Goal: Task Accomplishment & Management: Use online tool/utility

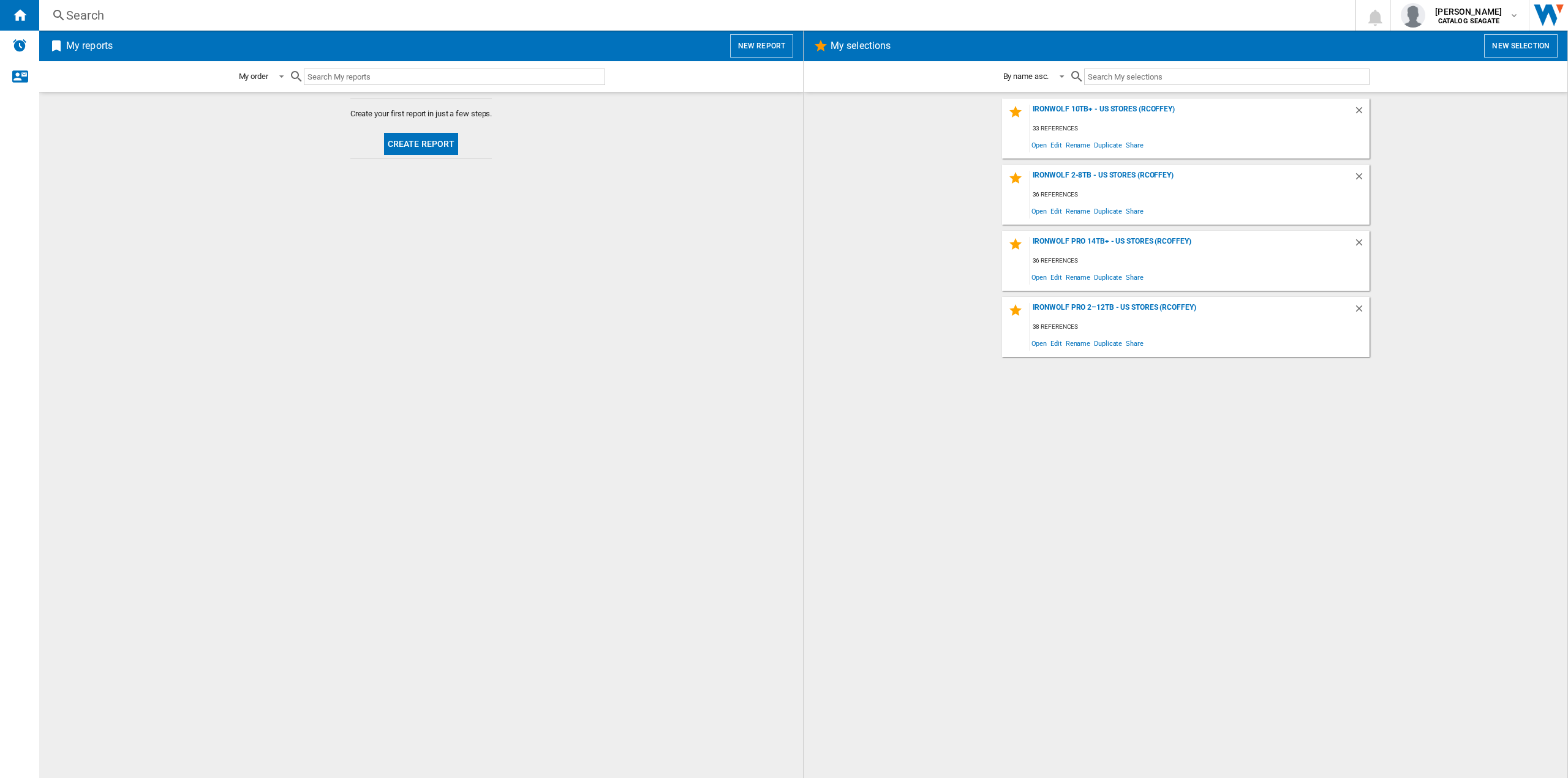
click at [1127, 74] on input "text" at bounding box center [1226, 77] width 285 height 17
click at [1507, 42] on button "New selection" at bounding box center [1521, 45] width 74 height 23
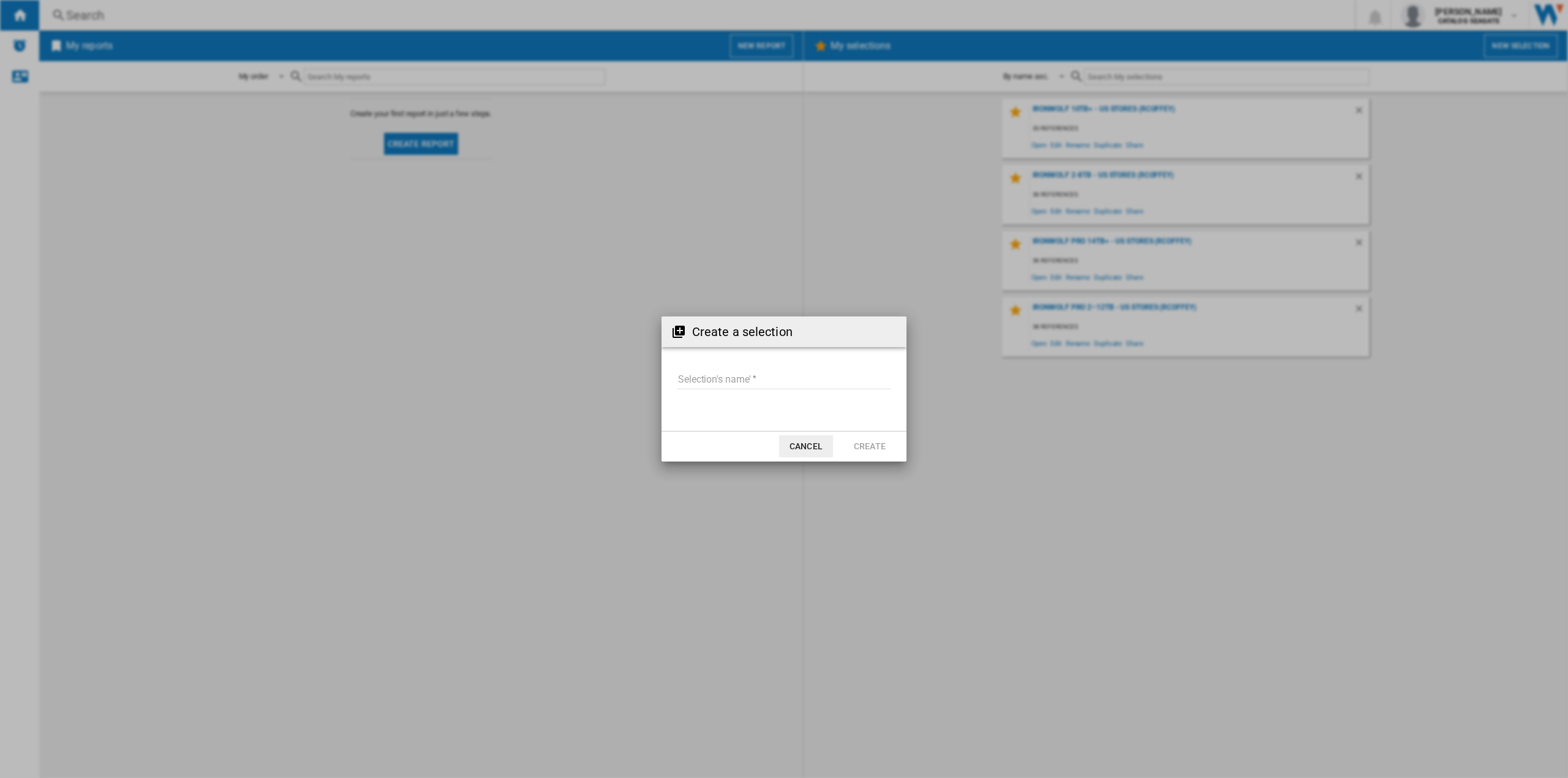
click at [812, 450] on button "Cancel" at bounding box center [806, 446] width 54 height 22
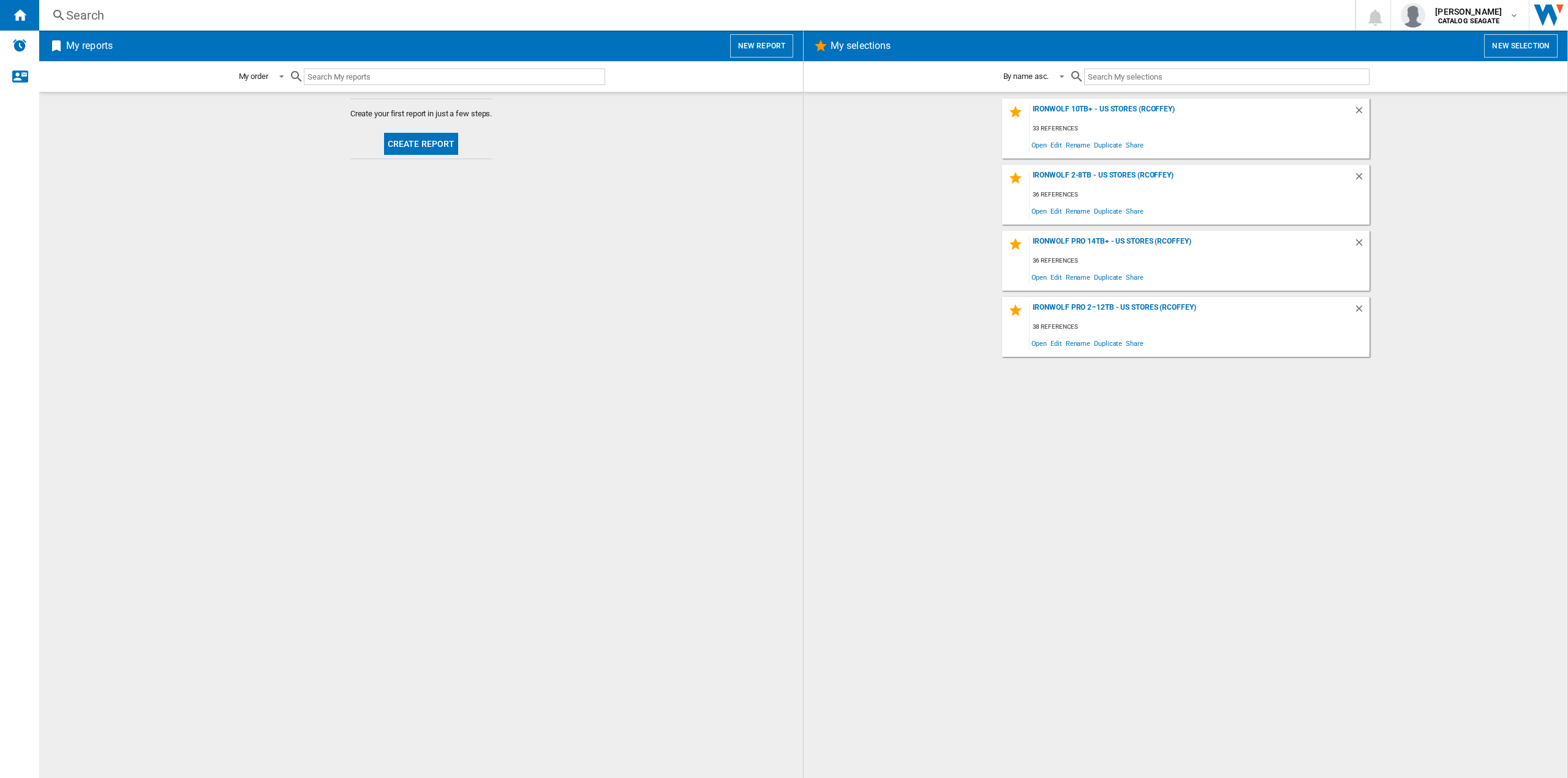
click at [351, 122] on md-content "Create your first report in just a few steps. Create report" at bounding box center [421, 435] width 764 height 686
click at [412, 143] on button "Create report" at bounding box center [421, 144] width 74 height 22
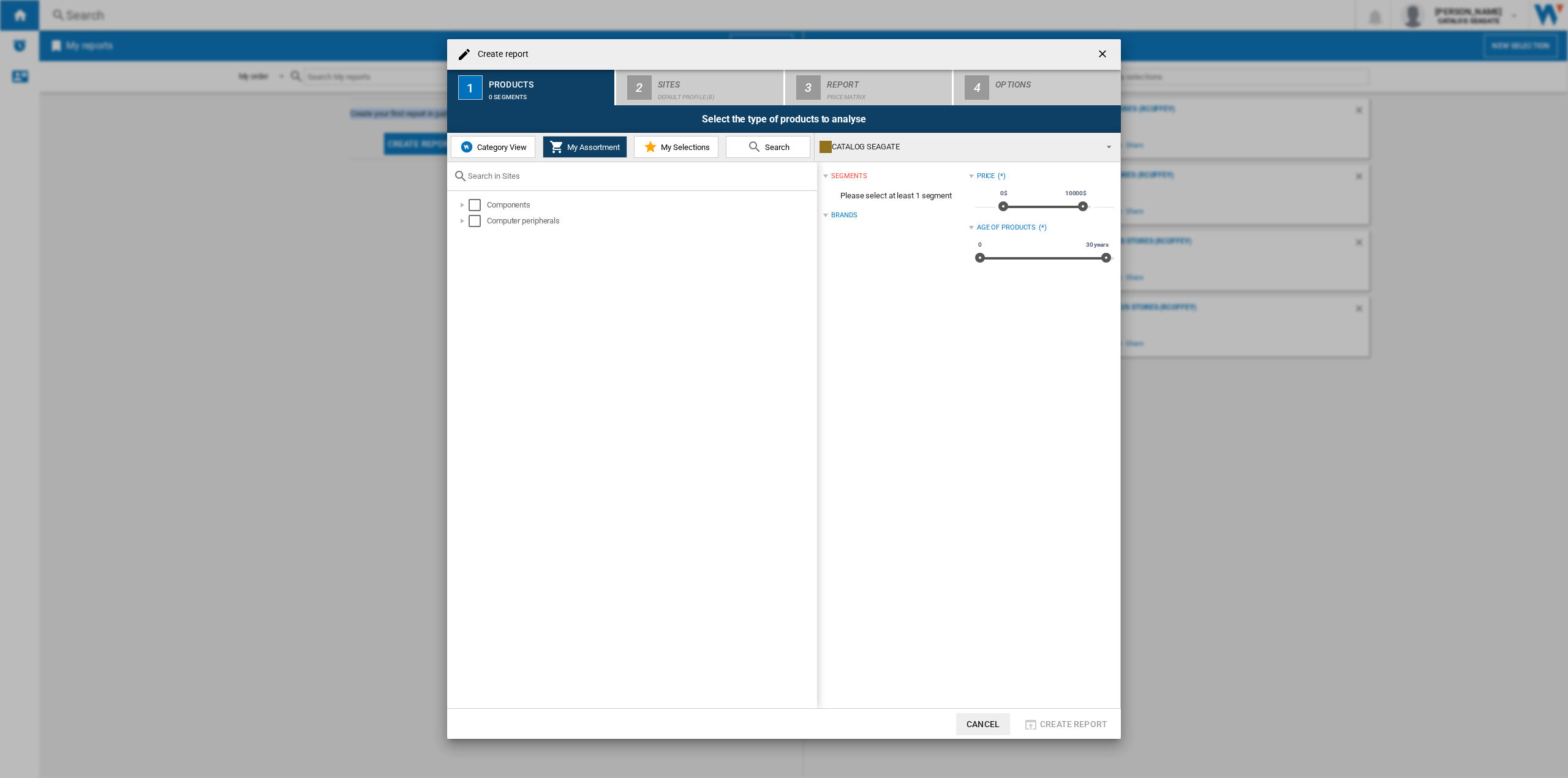
click at [498, 145] on span "Category View" at bounding box center [501, 147] width 53 height 9
click at [456, 207] on div at bounding box center [456, 205] width 13 height 13
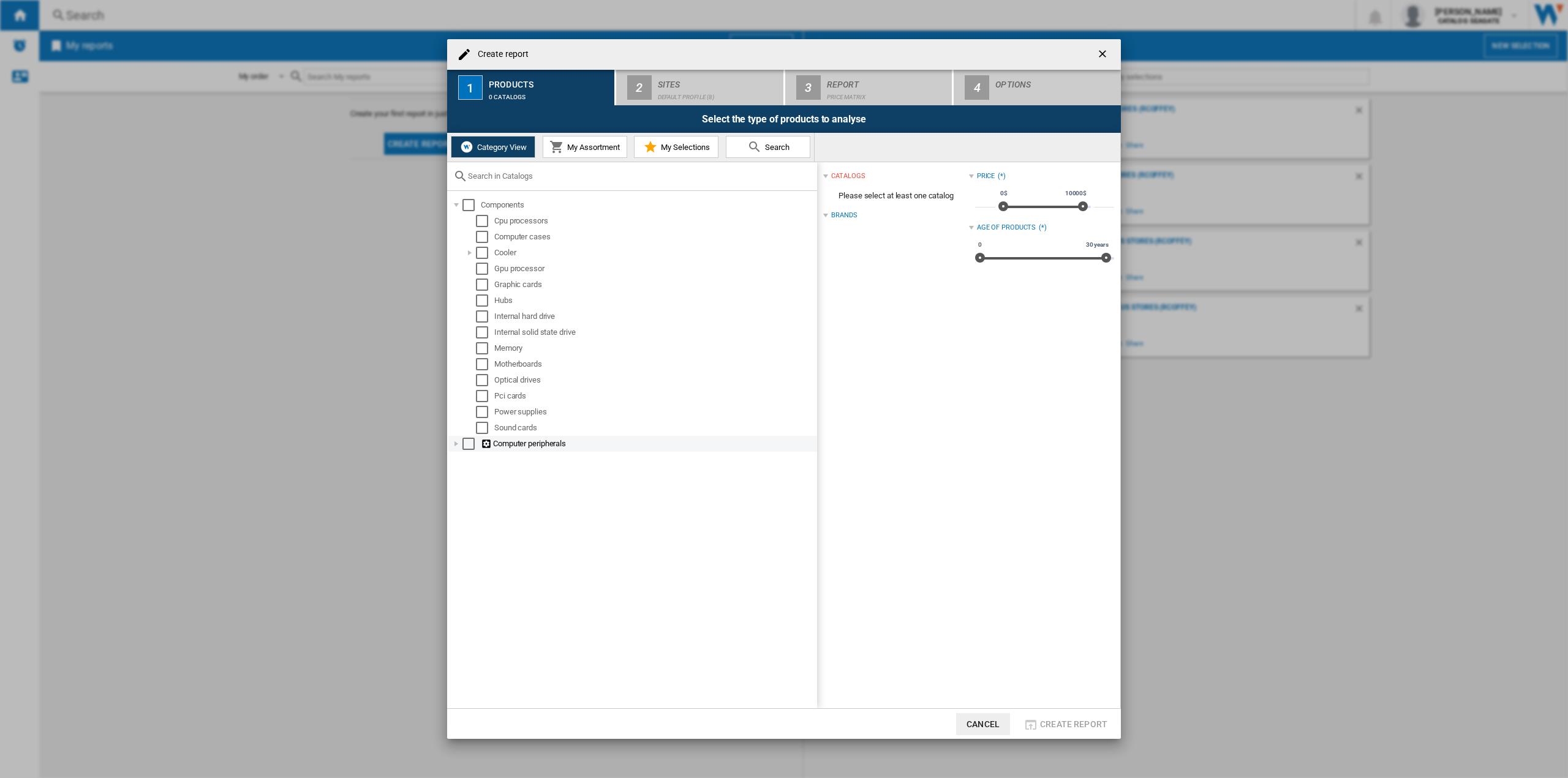
click at [456, 444] on div at bounding box center [456, 444] width 13 height 13
click at [463, 555] on div "Storage" at bounding box center [639, 555] width 355 height 16
click at [469, 555] on div at bounding box center [470, 556] width 13 height 13
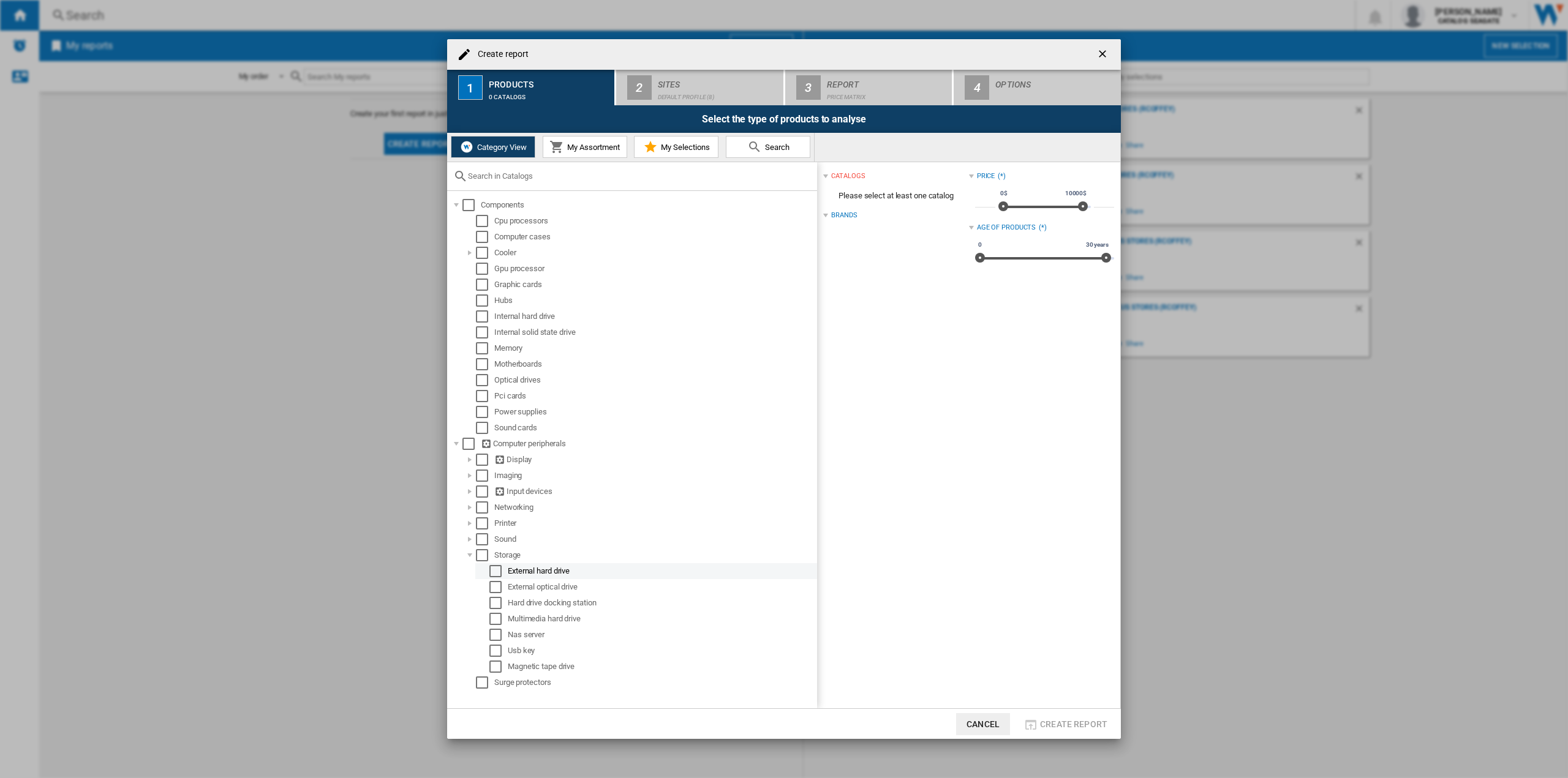
click at [493, 572] on div "Select" at bounding box center [496, 572] width 13 height 13
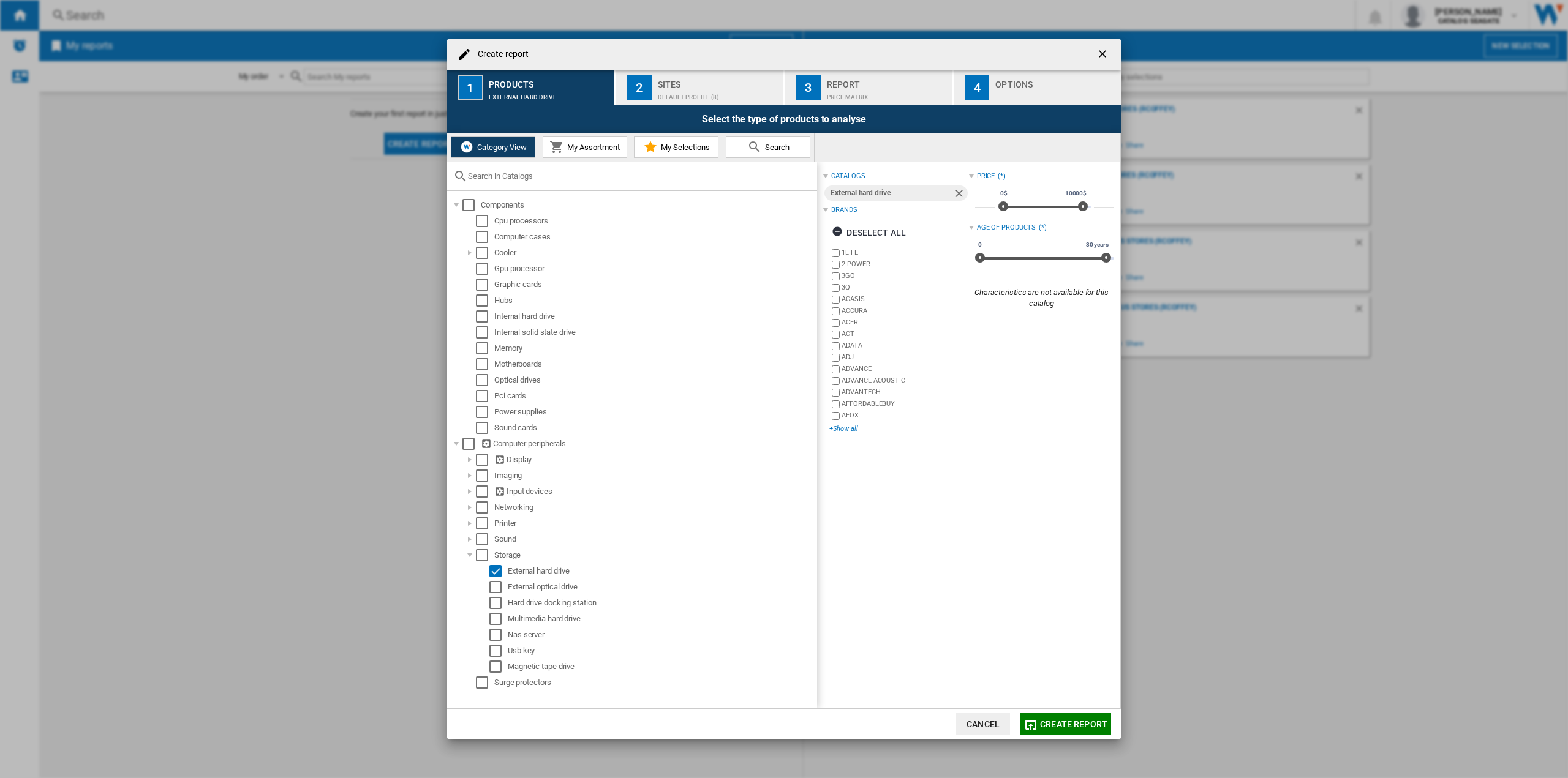
click at [842, 432] on div "+Show all" at bounding box center [899, 428] width 139 height 9
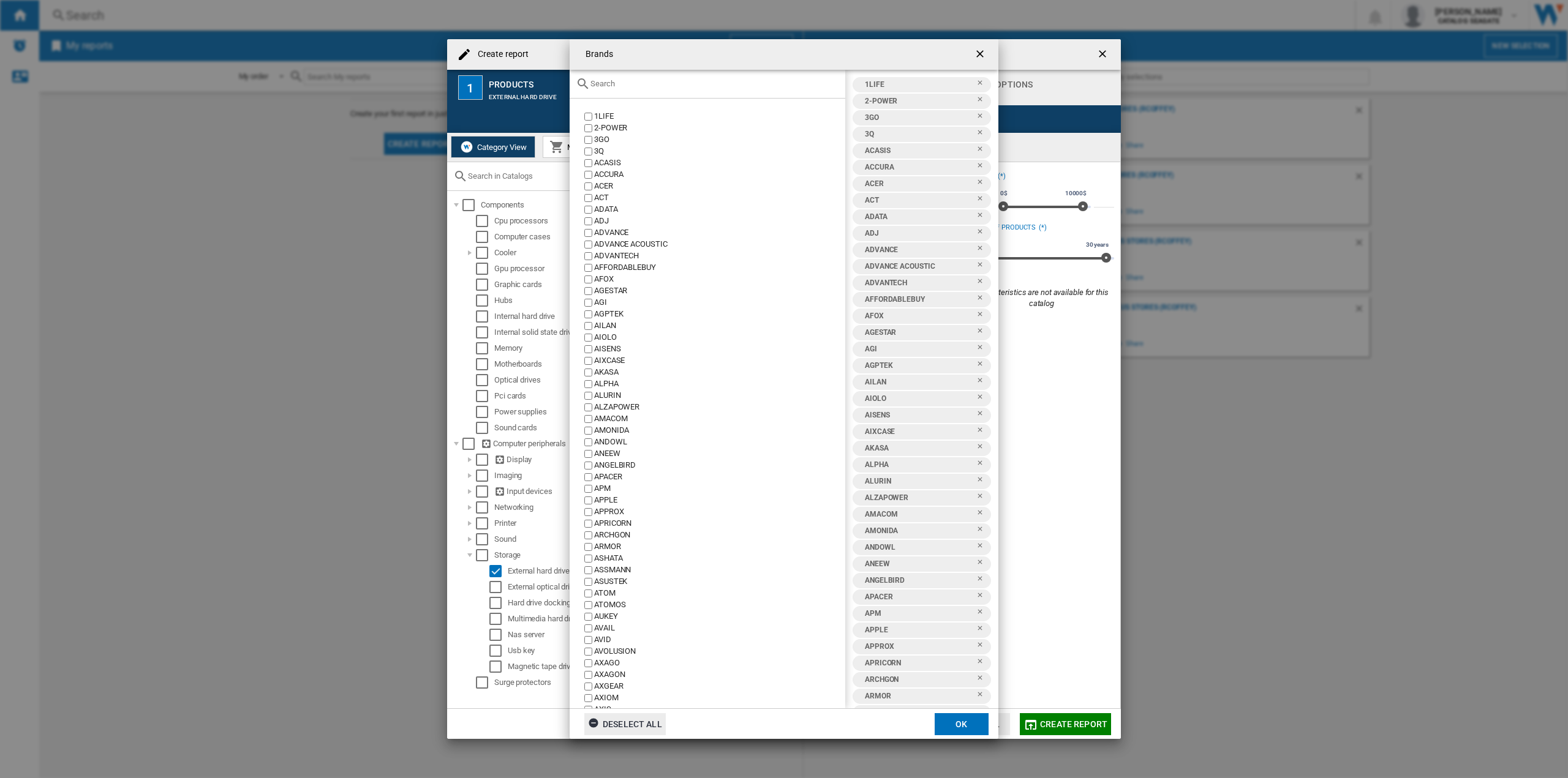
click at [623, 727] on div "Deselect all" at bounding box center [625, 724] width 74 height 22
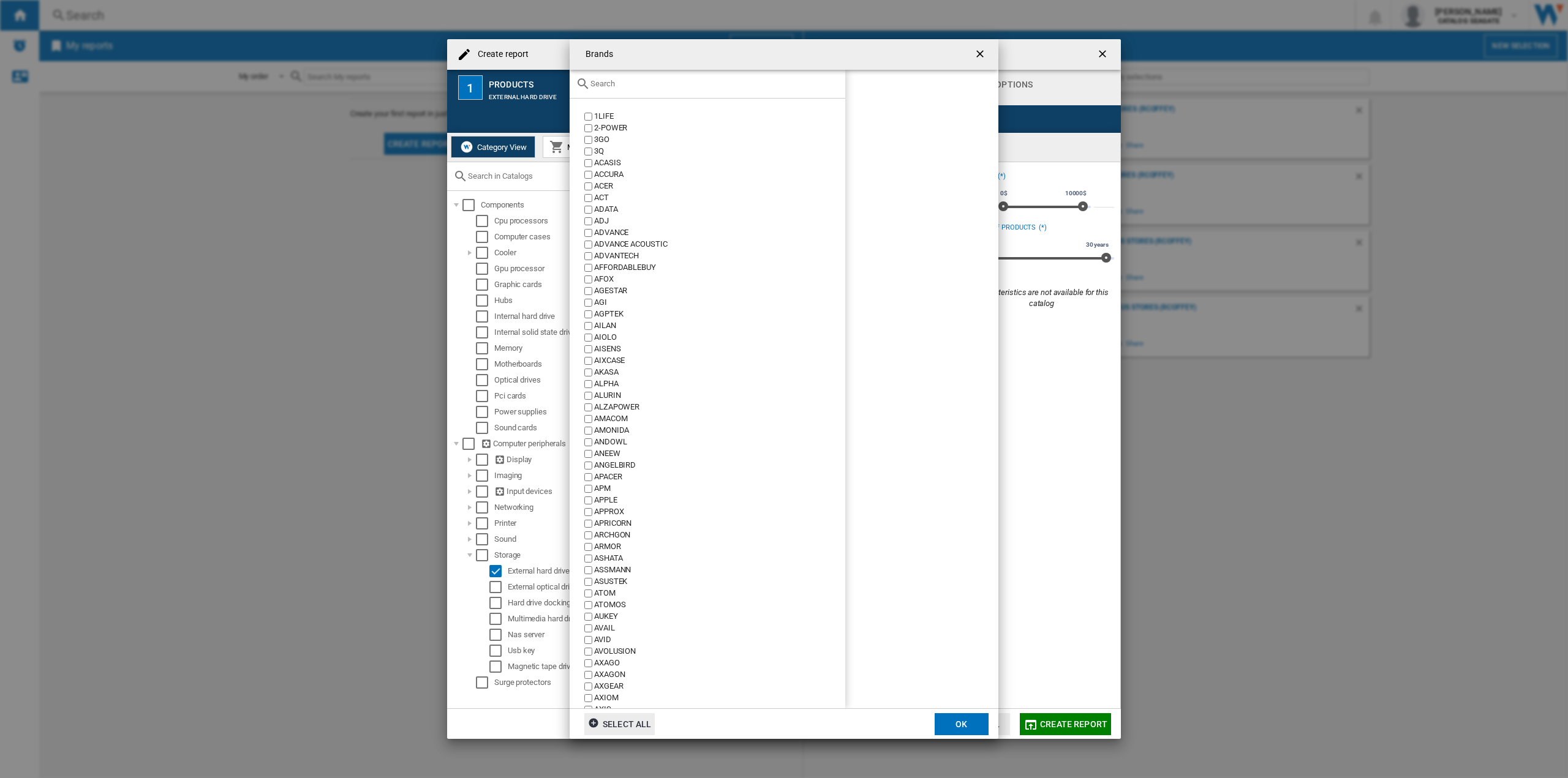
click at [639, 83] on input "text" at bounding box center [715, 83] width 249 height 9
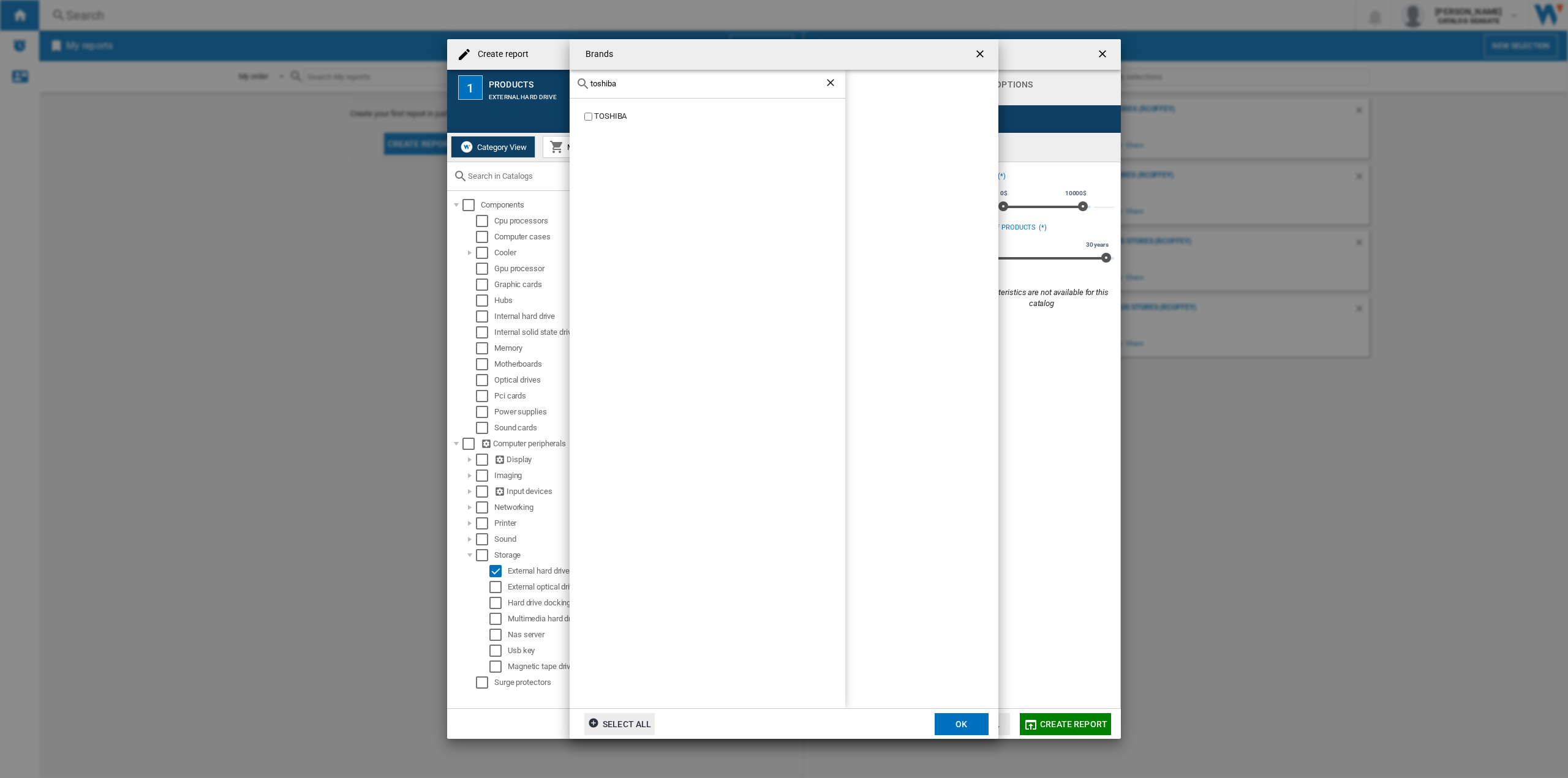
type input "toshiba"
click at [966, 725] on button "OK" at bounding box center [961, 724] width 54 height 22
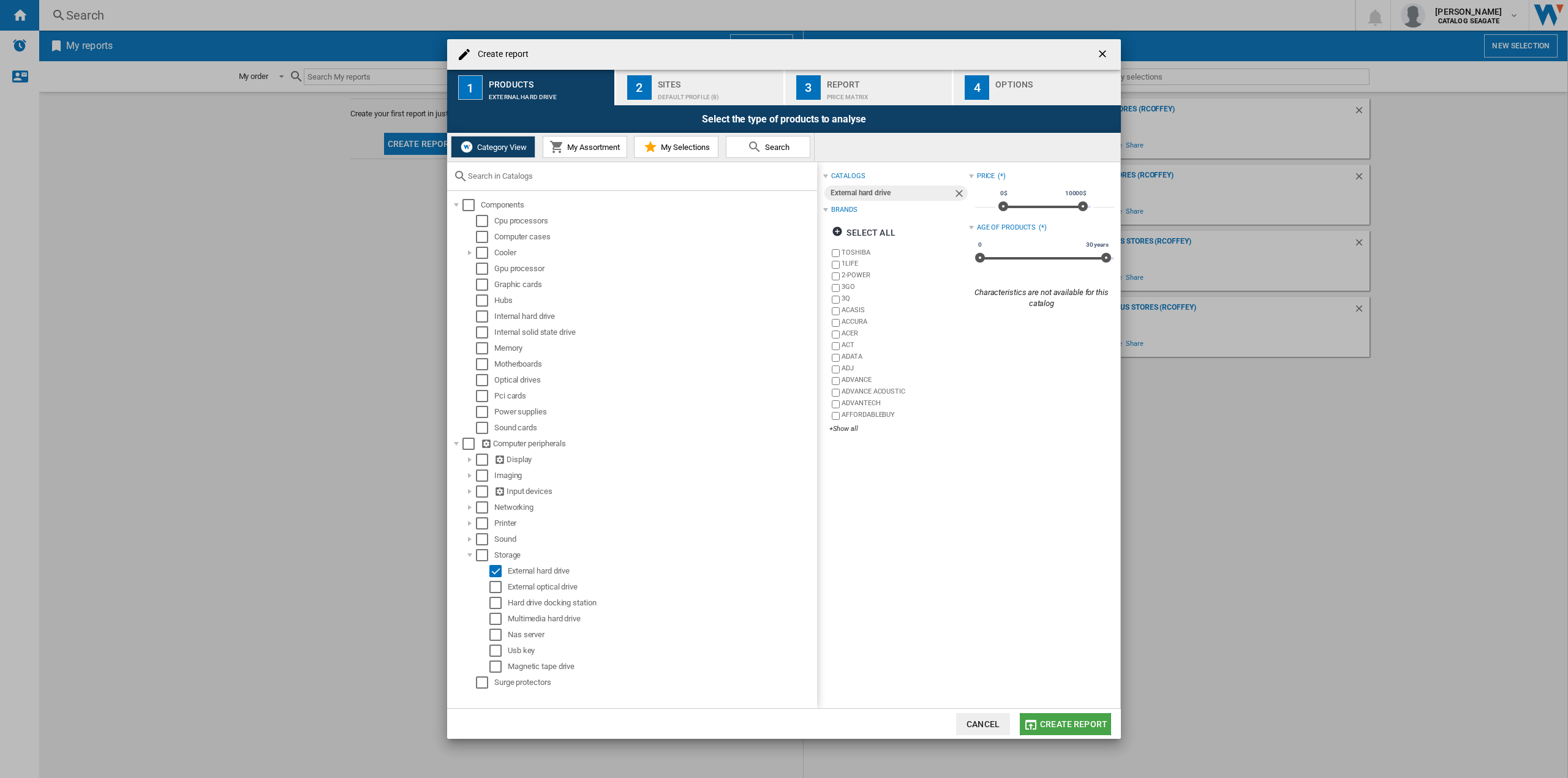
click at [1073, 723] on span "Create report" at bounding box center [1073, 724] width 67 height 10
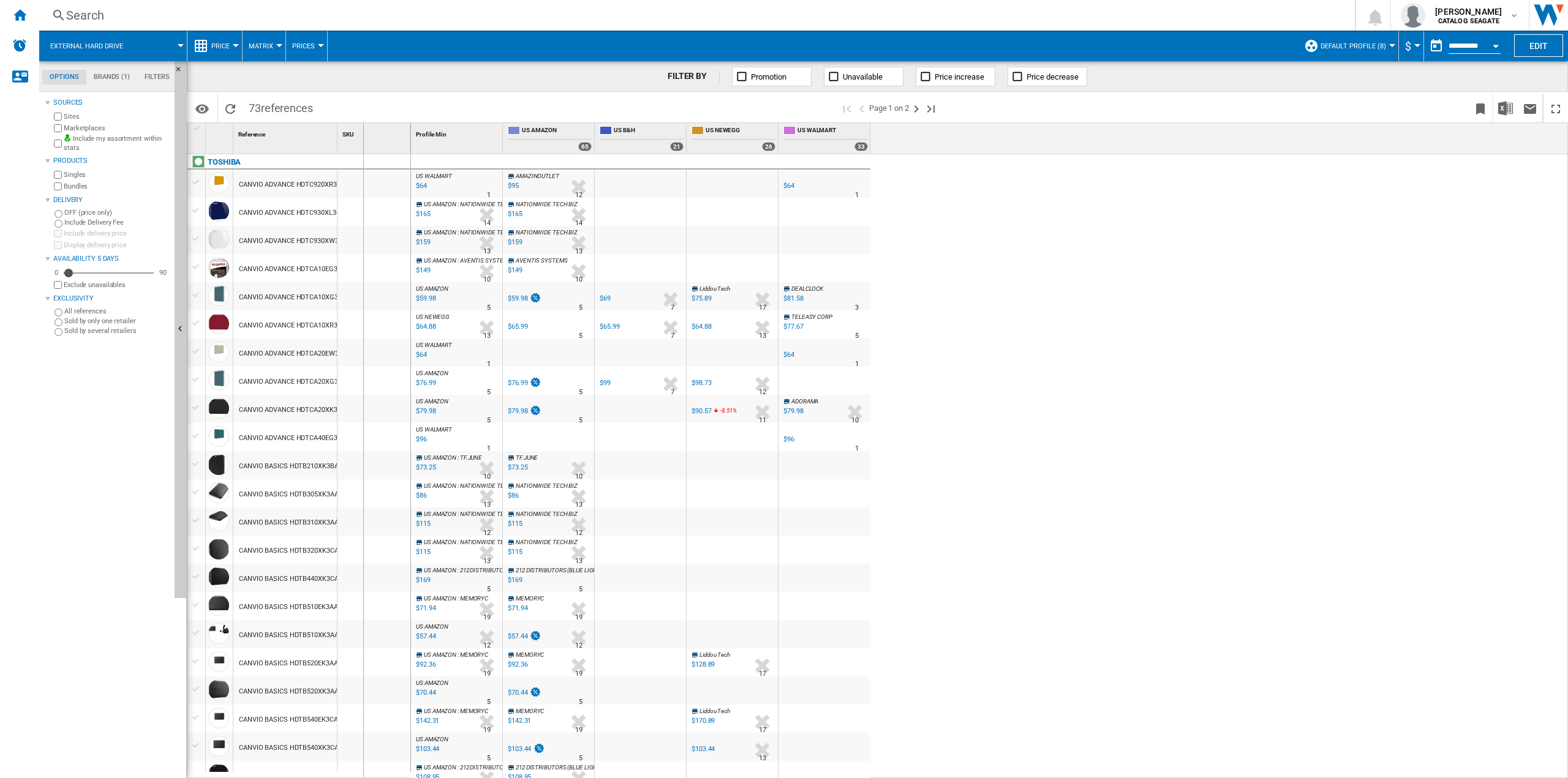
drag, startPoint x: 336, startPoint y: 132, endPoint x: 362, endPoint y: 138, distance: 26.7
click at [362, 138] on div "1 Reference 1 SKU 1" at bounding box center [298, 138] width 223 height 31
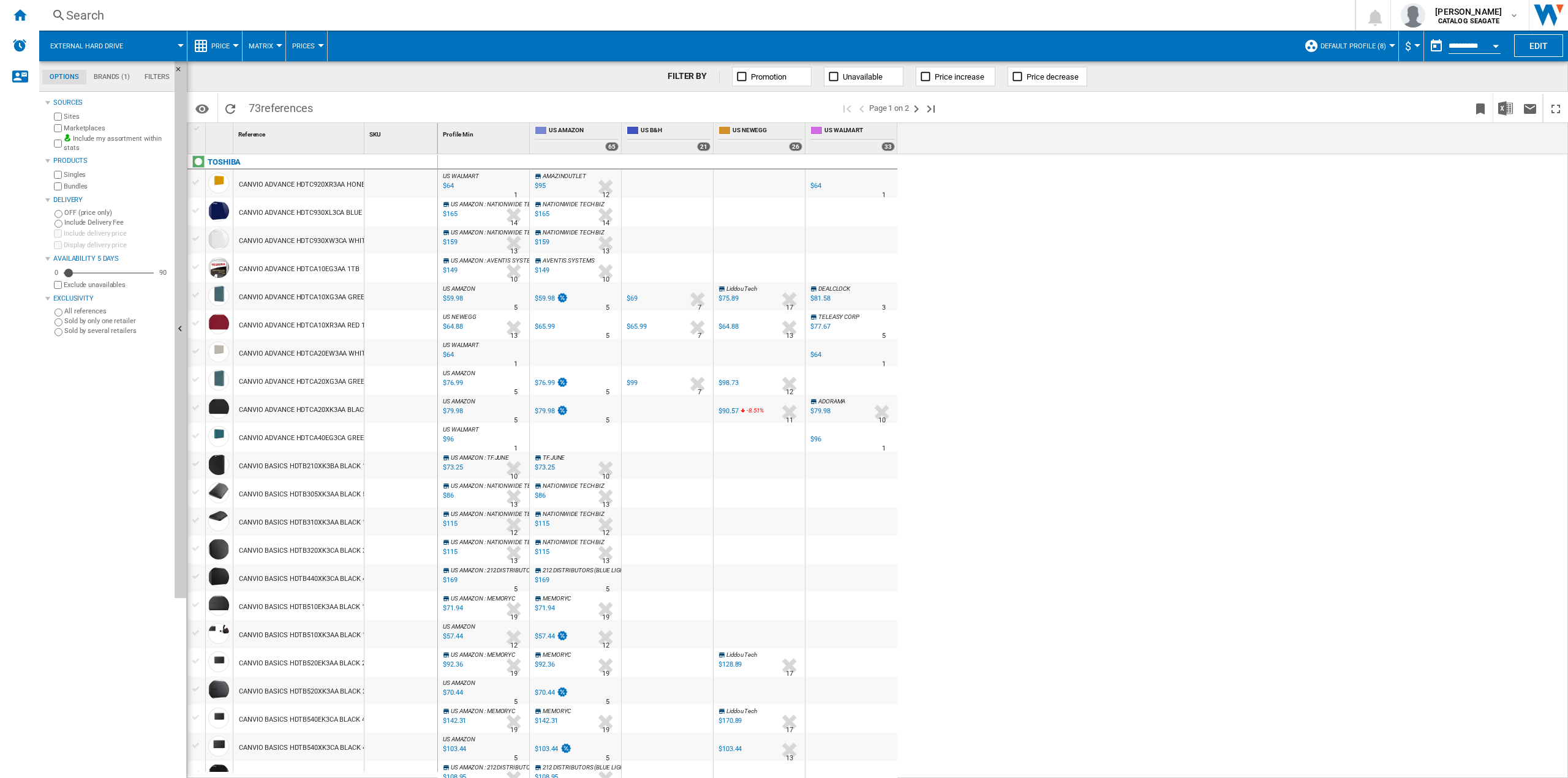
click at [1124, 371] on div "US WALMART : US WALMART -1.0 % $64 % N/A 1 US WALMART : US WALMART [GEOGRAPHIC_…" at bounding box center [1004, 467] width 1131 height 624
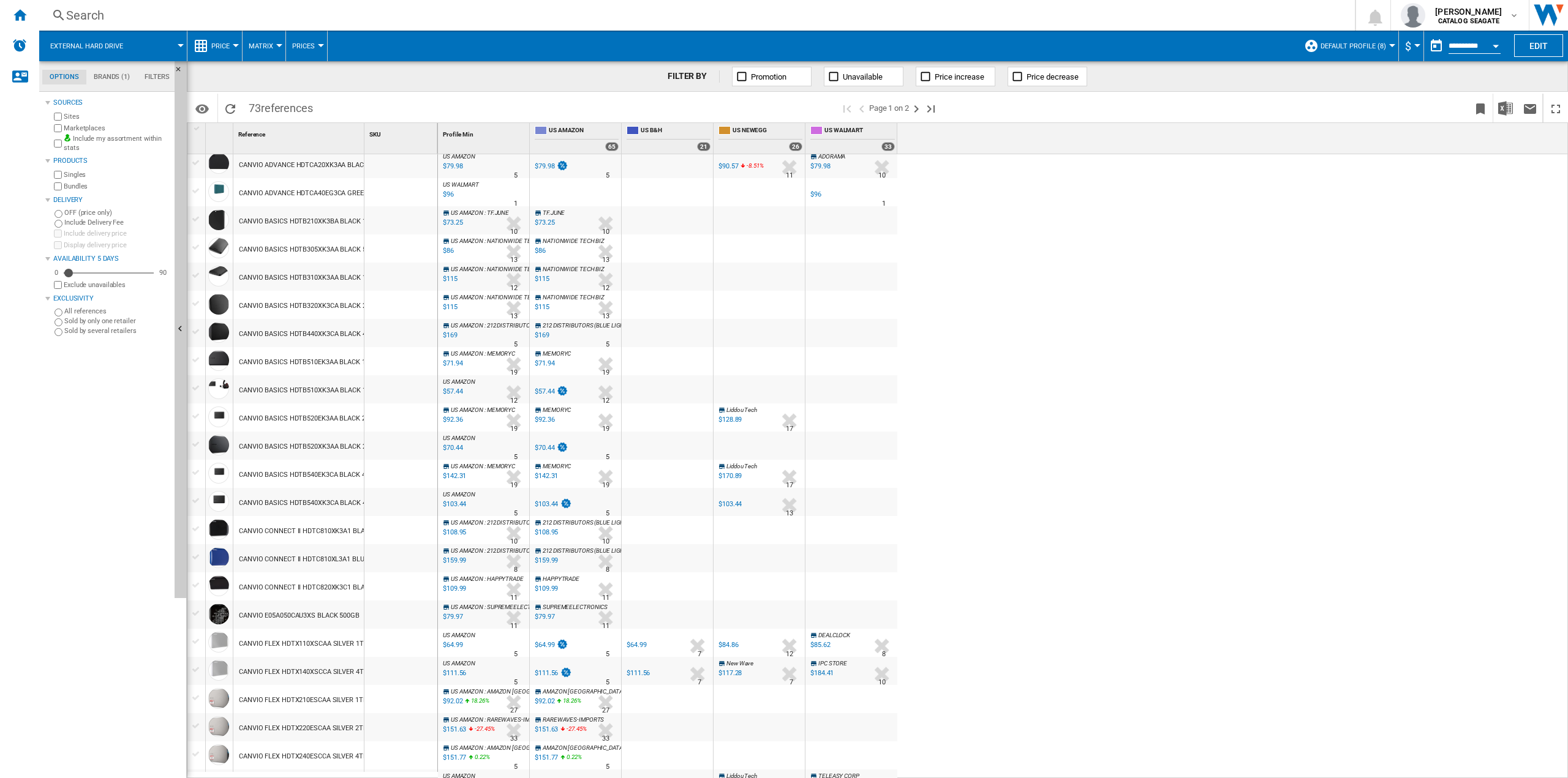
click at [265, 501] on div at bounding box center [784, 389] width 1568 height 778
click at [311, 538] on span "Characteristics" at bounding box center [324, 534] width 64 height 11
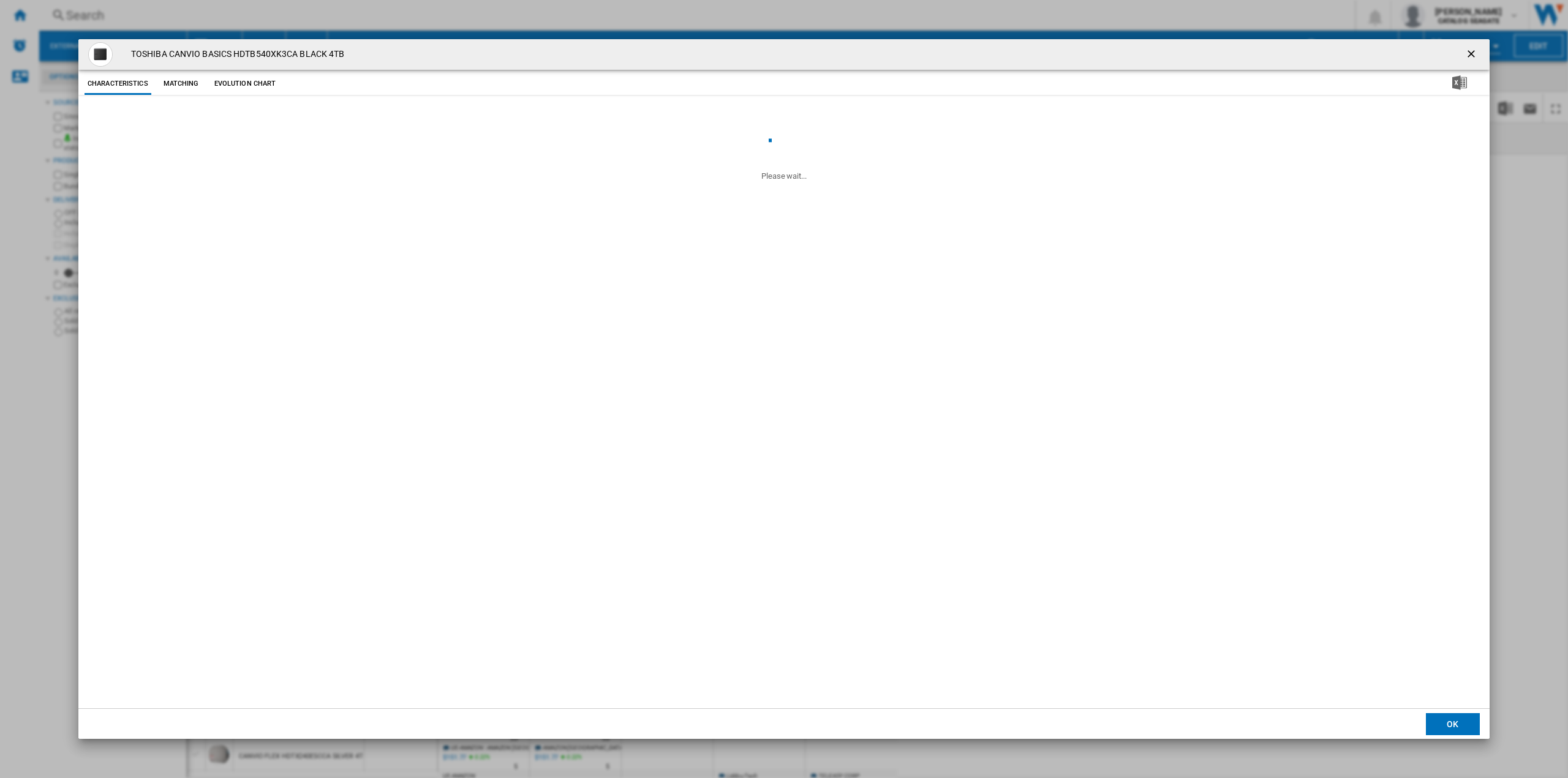
click at [262, 75] on button "Evolution chart" at bounding box center [246, 84] width 68 height 22
click at [125, 224] on tspan "US AMAZON" at bounding box center [120, 227] width 36 height 7
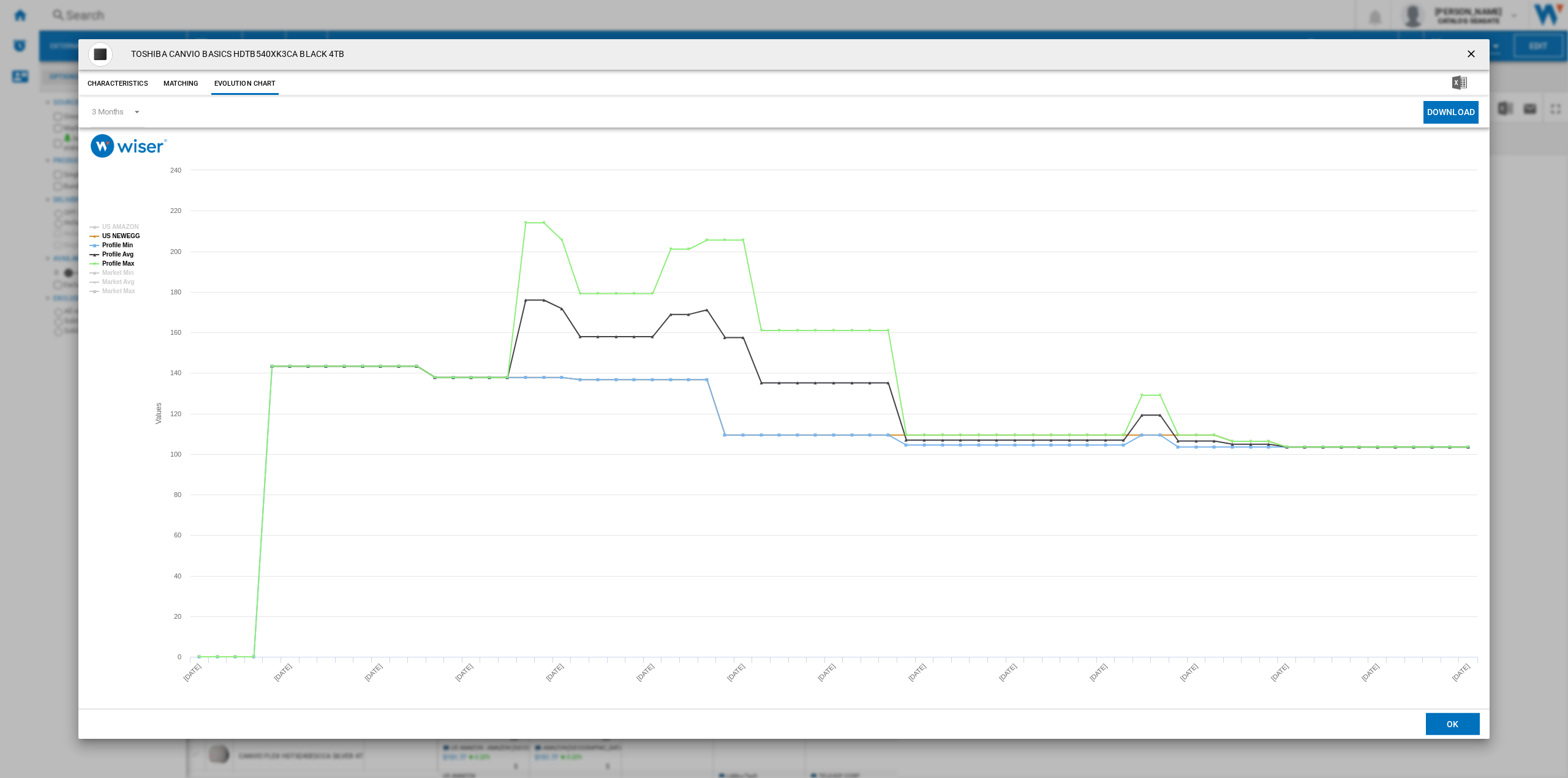
click at [125, 224] on tspan "US AMAZON" at bounding box center [120, 227] width 36 height 7
click at [123, 234] on tspan "US NEWEGG" at bounding box center [121, 236] width 38 height 7
click at [120, 243] on tspan "Profile Min" at bounding box center [118, 245] width 31 height 7
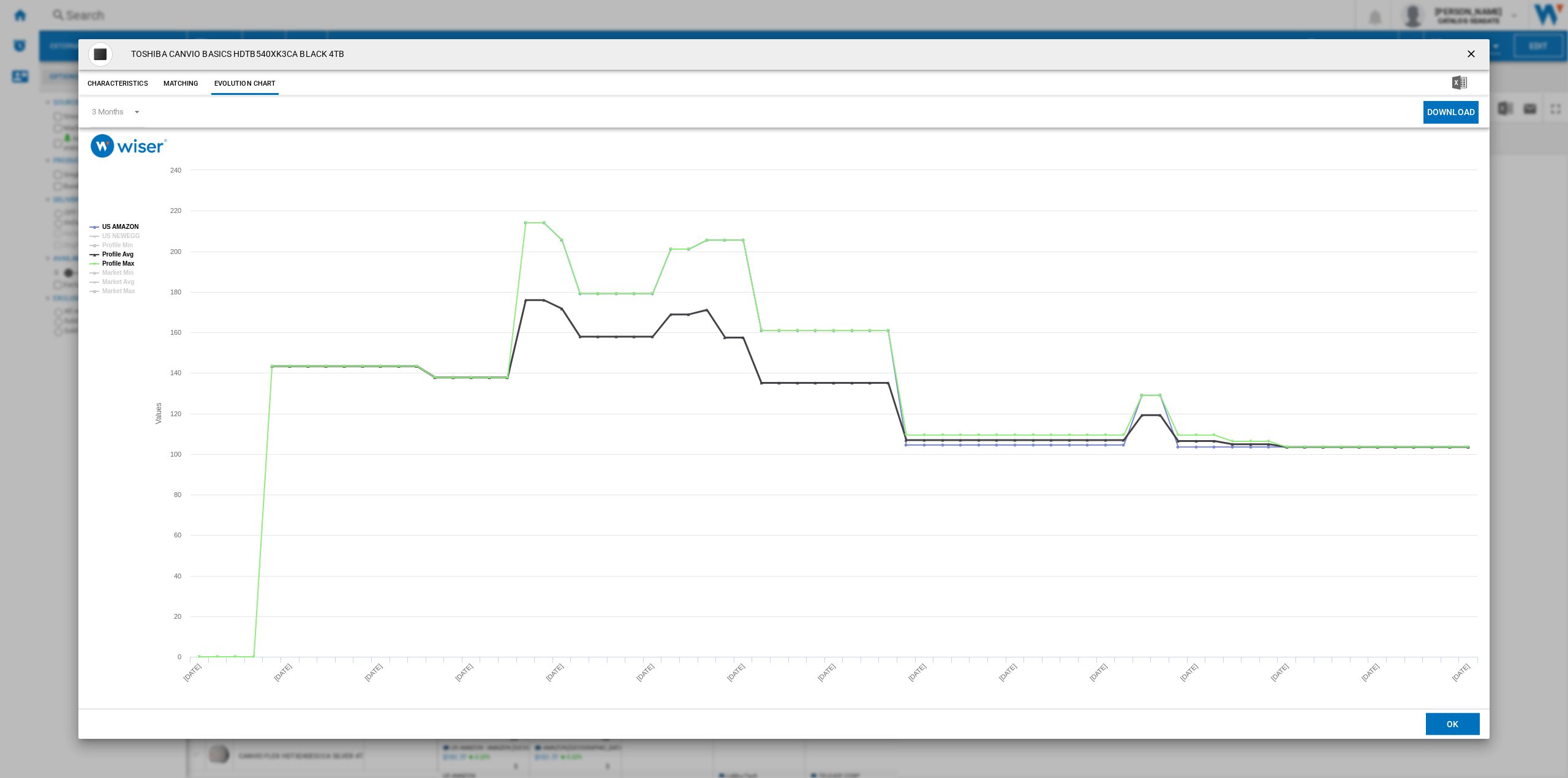
click at [120, 254] on tspan "Profile Avg" at bounding box center [118, 254] width 31 height 7
click at [119, 266] on tspan "Profile Max" at bounding box center [118, 264] width 33 height 7
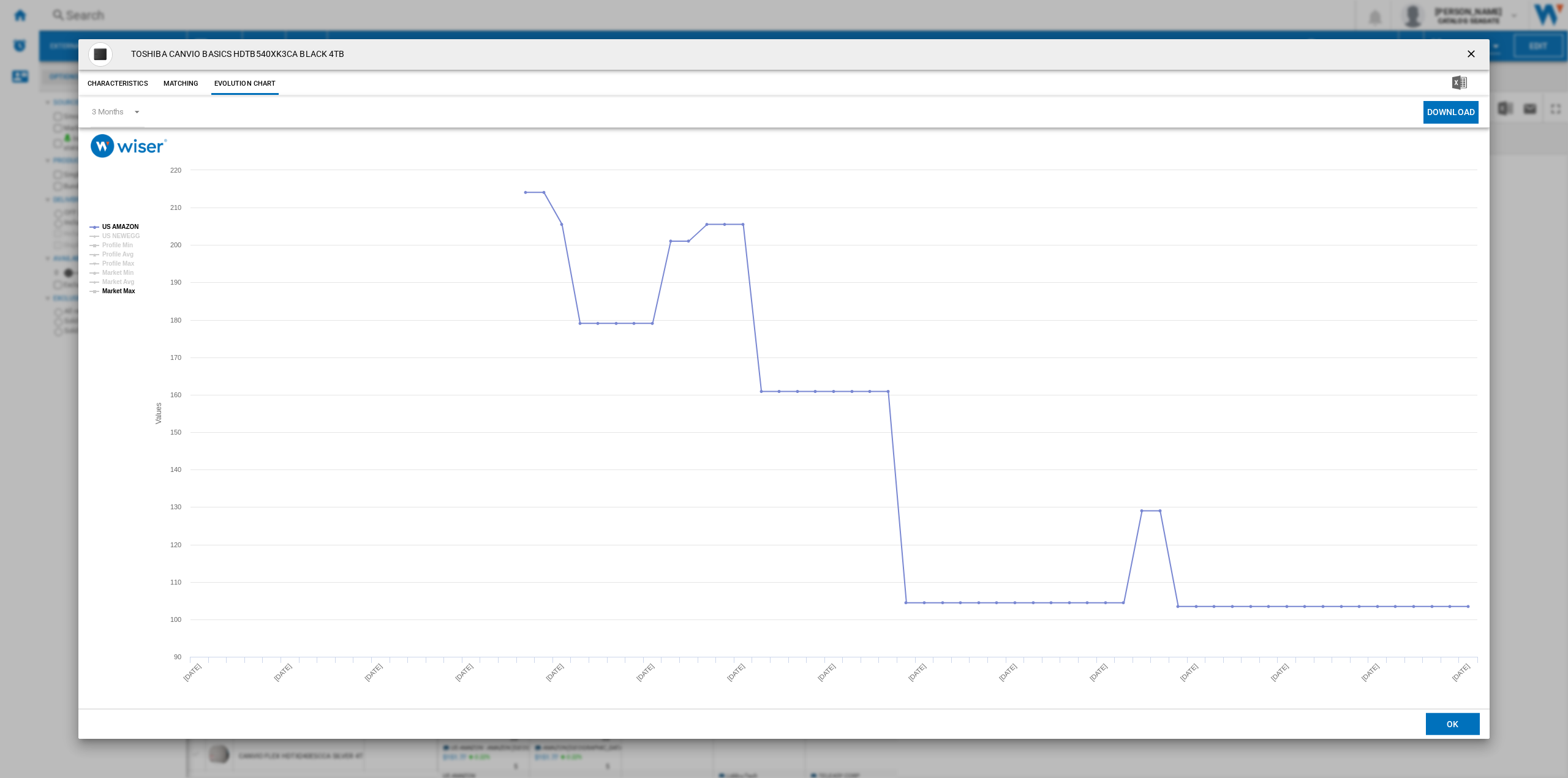
click at [123, 291] on tspan "Market Max" at bounding box center [119, 291] width 33 height 7
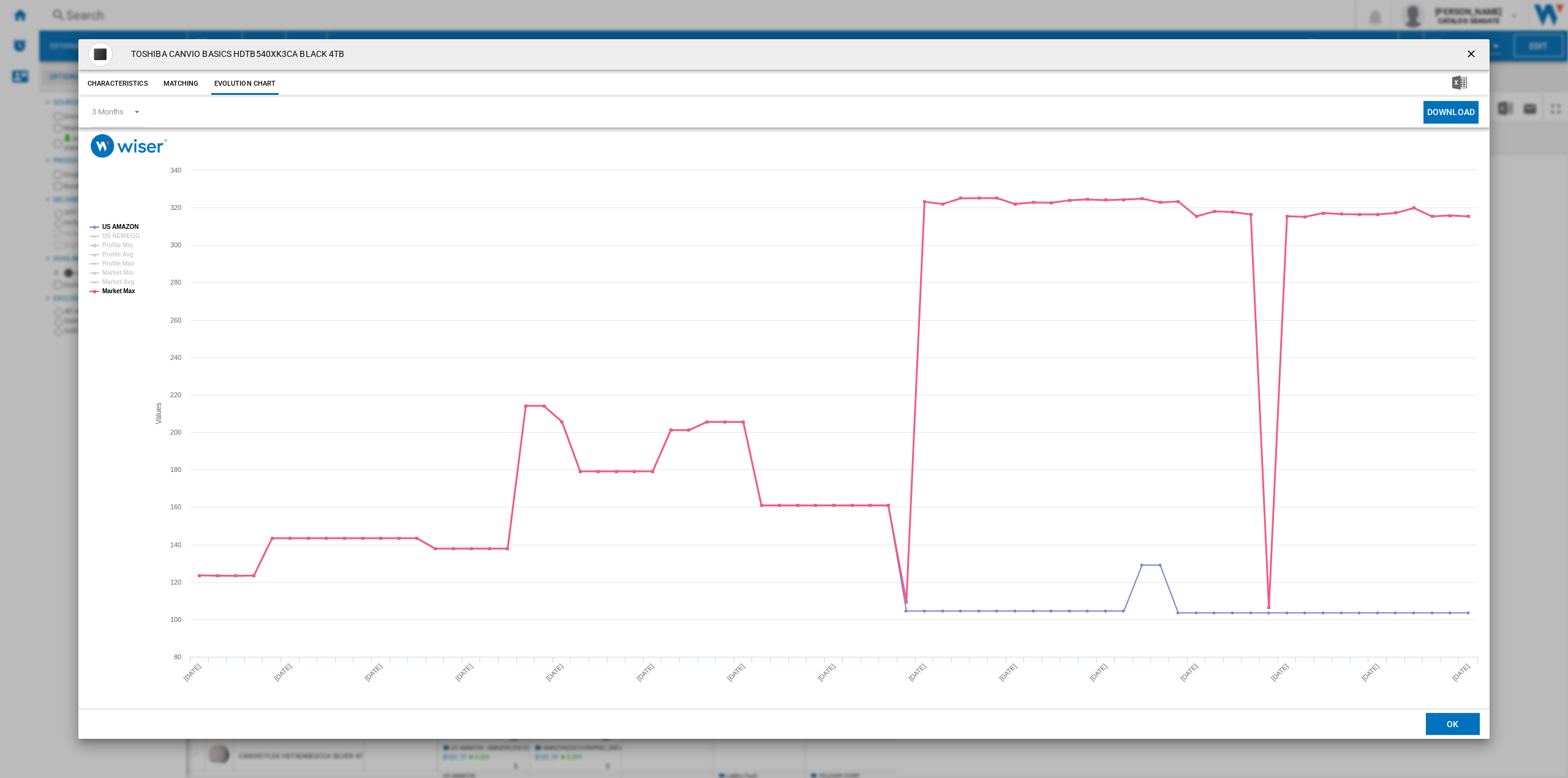
click at [121, 288] on tspan "Market Max" at bounding box center [119, 291] width 33 height 7
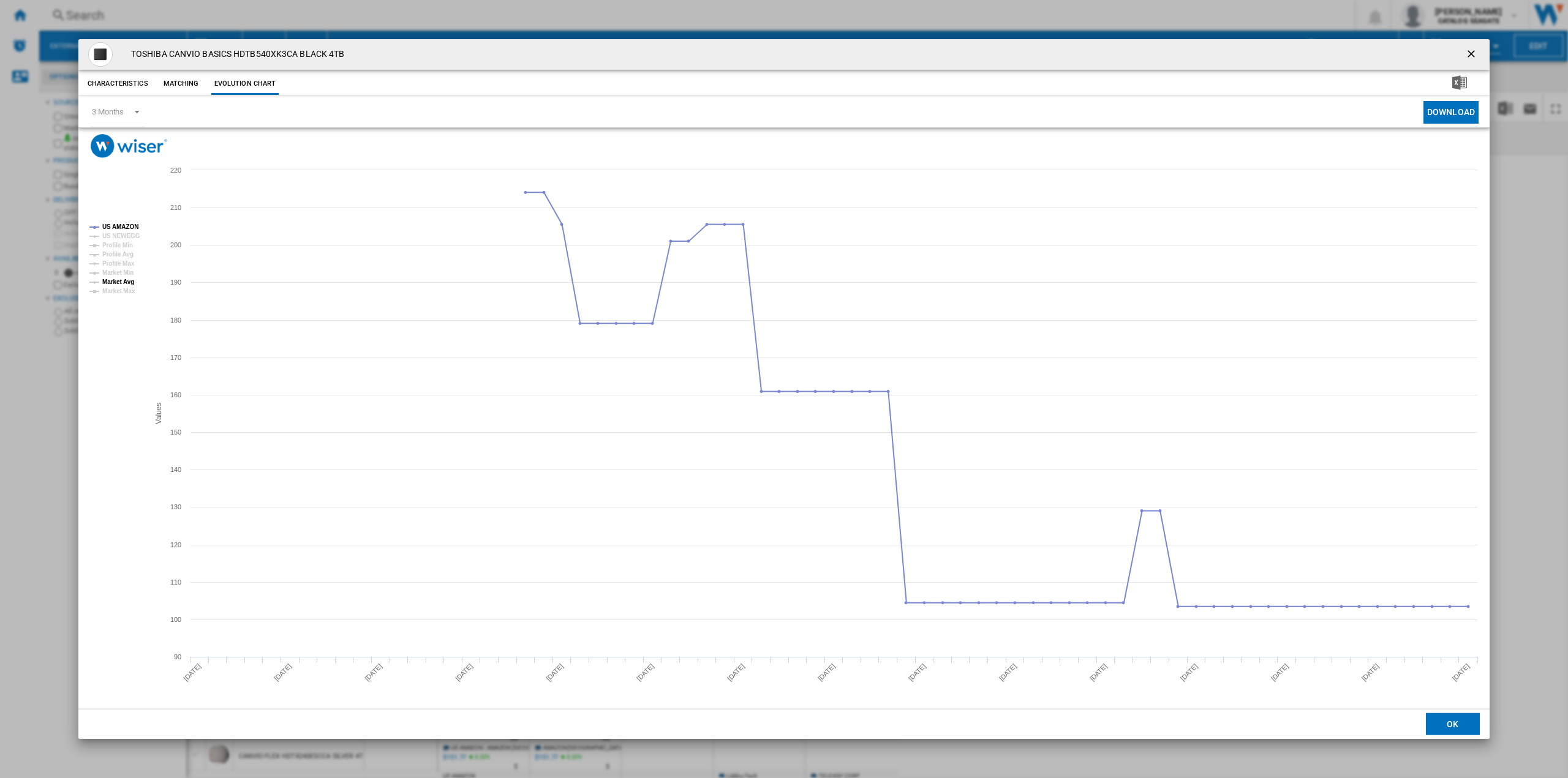
click at [120, 279] on tspan "Market Avg" at bounding box center [118, 282] width 32 height 7
click at [120, 279] on tspan "Market Avg" at bounding box center [118, 282] width 32 height 7
click at [120, 269] on tspan "Market Min" at bounding box center [118, 273] width 31 height 7
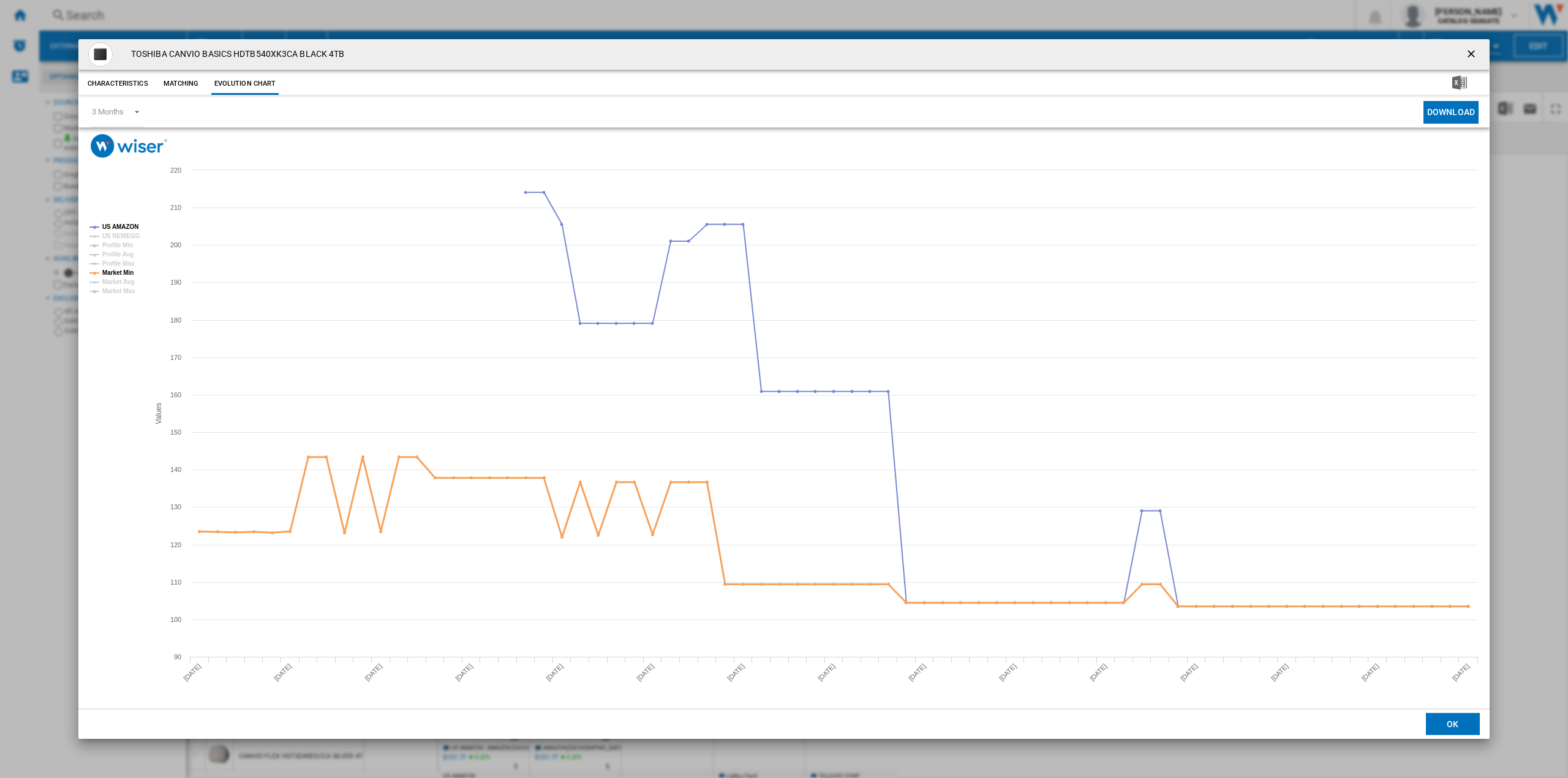
click at [121, 270] on tspan "Market Min" at bounding box center [118, 273] width 31 height 7
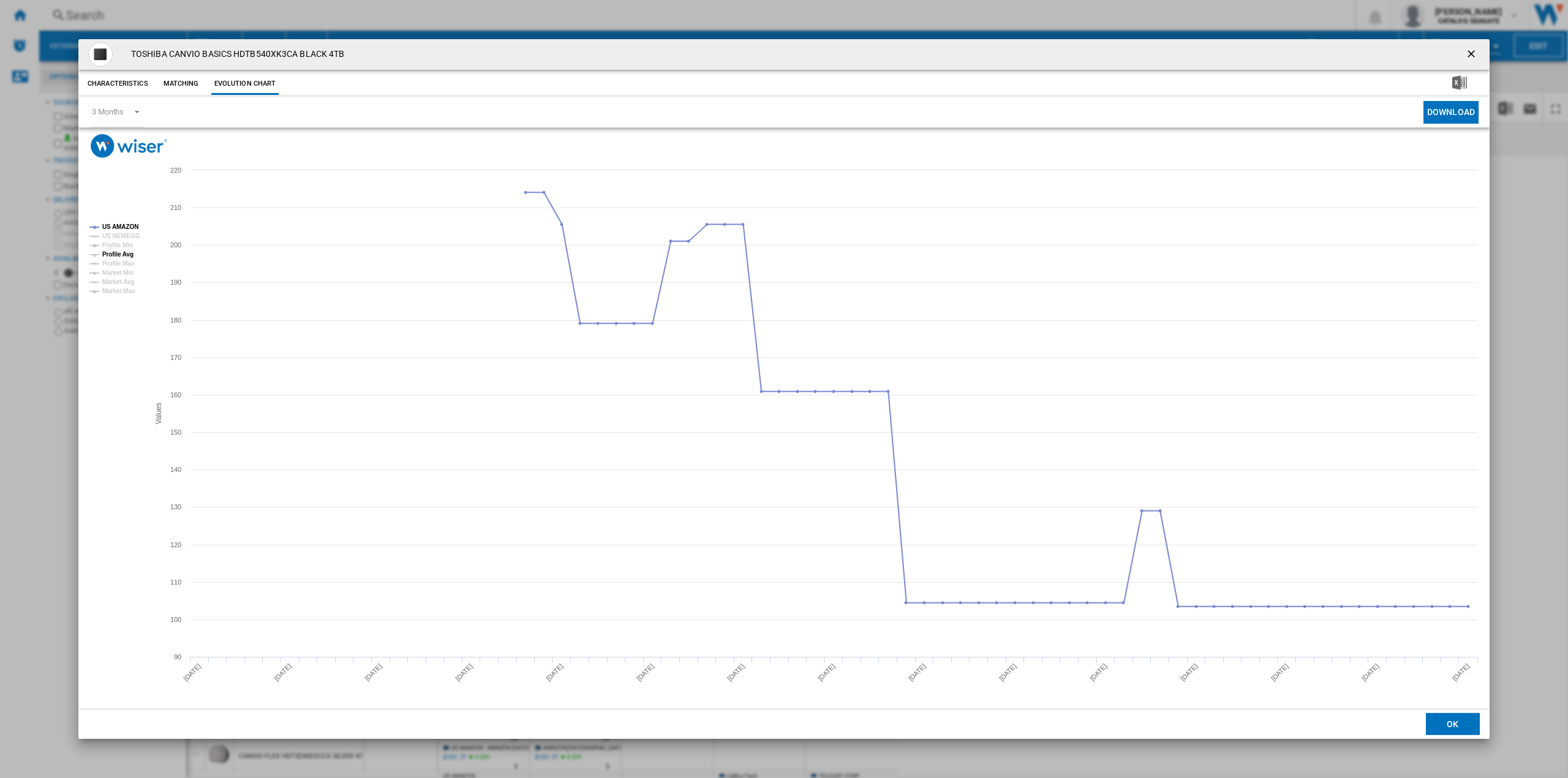
click at [122, 255] on tspan "Profile Avg" at bounding box center [118, 254] width 31 height 7
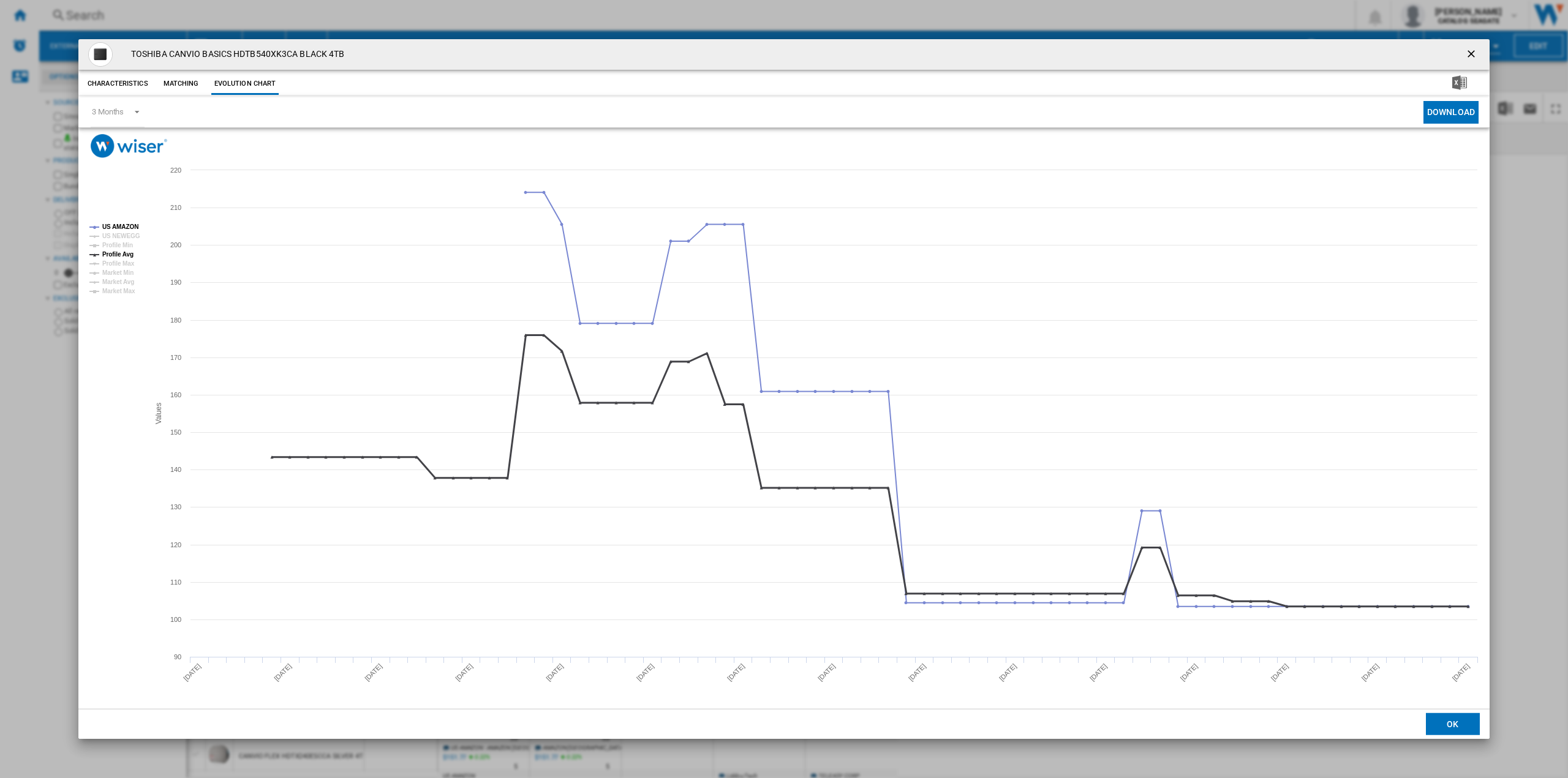
click at [122, 255] on tspan "Profile Avg" at bounding box center [118, 254] width 31 height 7
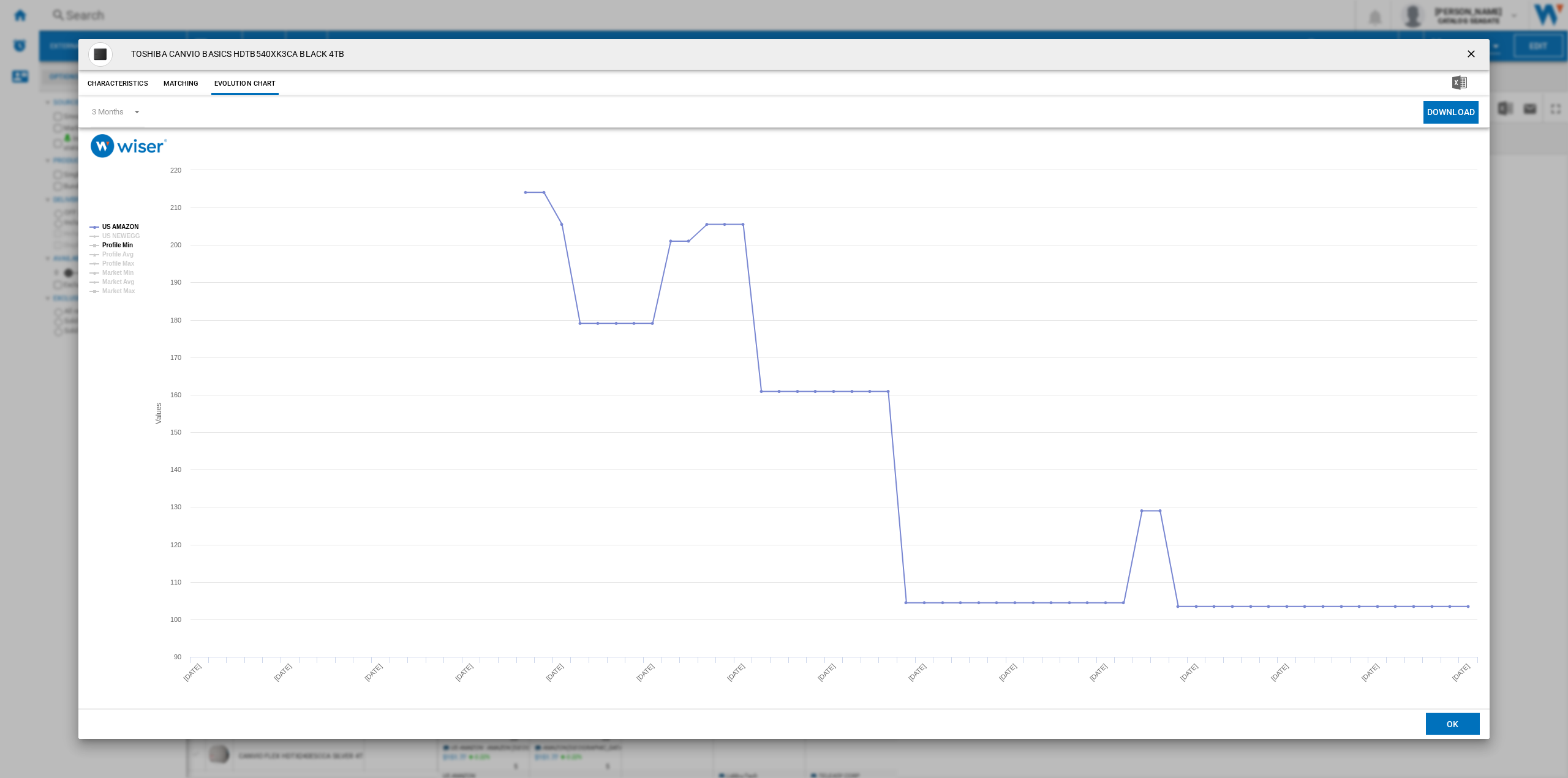
click at [125, 246] on tspan "Profile Min" at bounding box center [118, 245] width 31 height 7
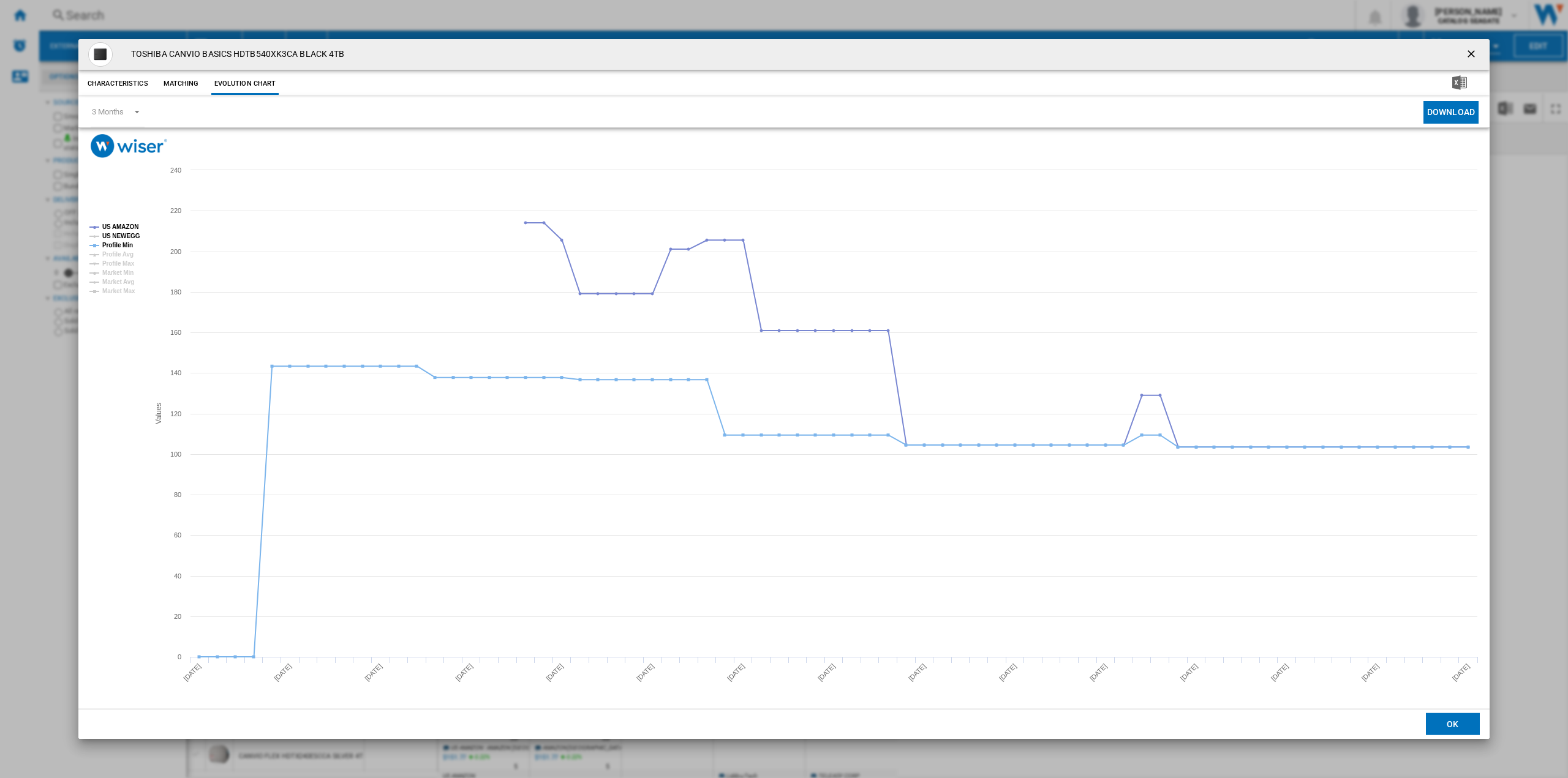
click at [125, 236] on tspan "US NEWEGG" at bounding box center [121, 236] width 38 height 7
click at [126, 252] on tspan "Profile Avg" at bounding box center [118, 254] width 31 height 7
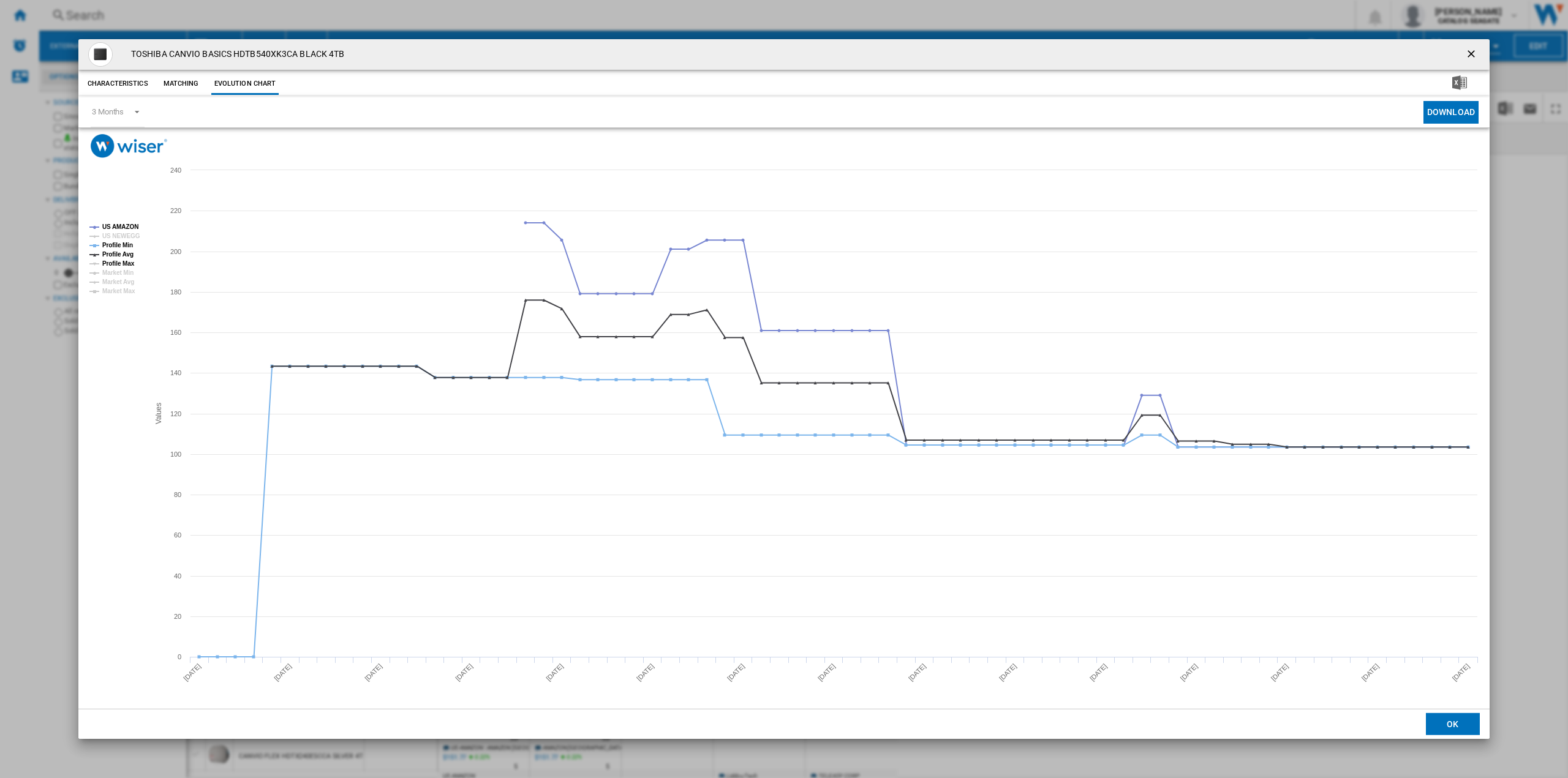
click at [123, 264] on tspan "Profile Max" at bounding box center [118, 264] width 33 height 7
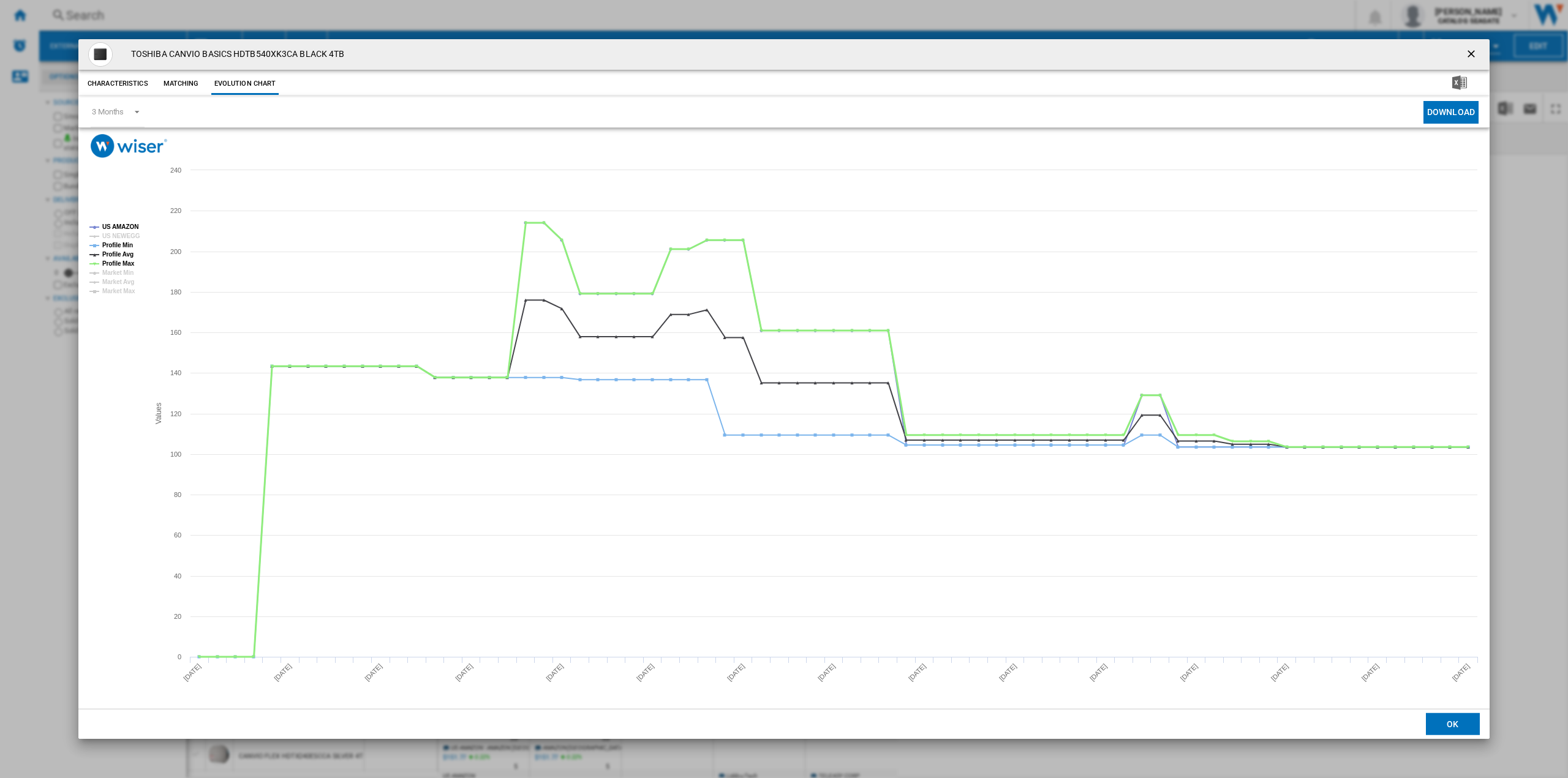
click at [123, 264] on tspan "Profile Max" at bounding box center [118, 264] width 33 height 7
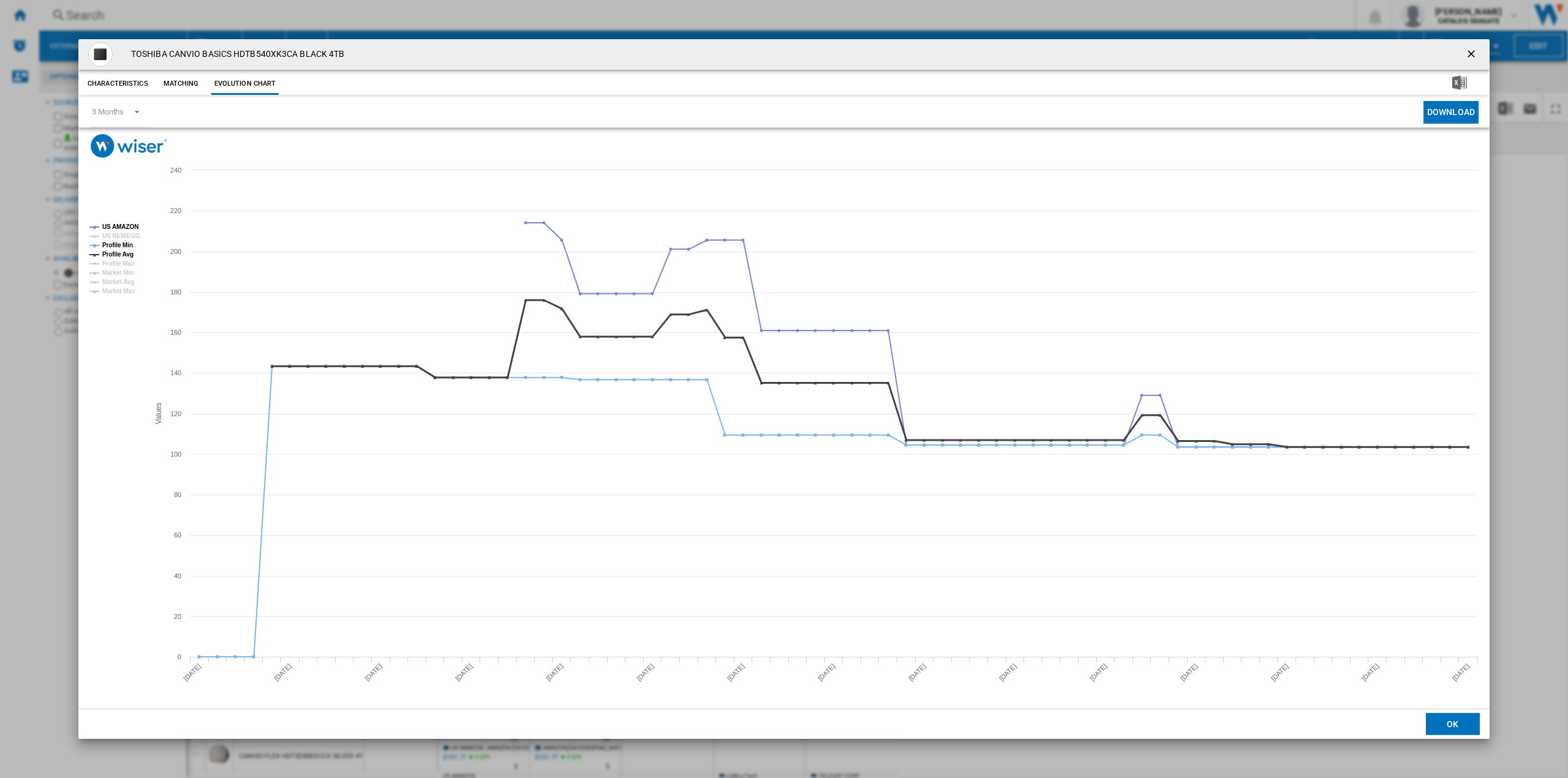
click at [125, 256] on tspan "Profile Avg" at bounding box center [118, 254] width 31 height 7
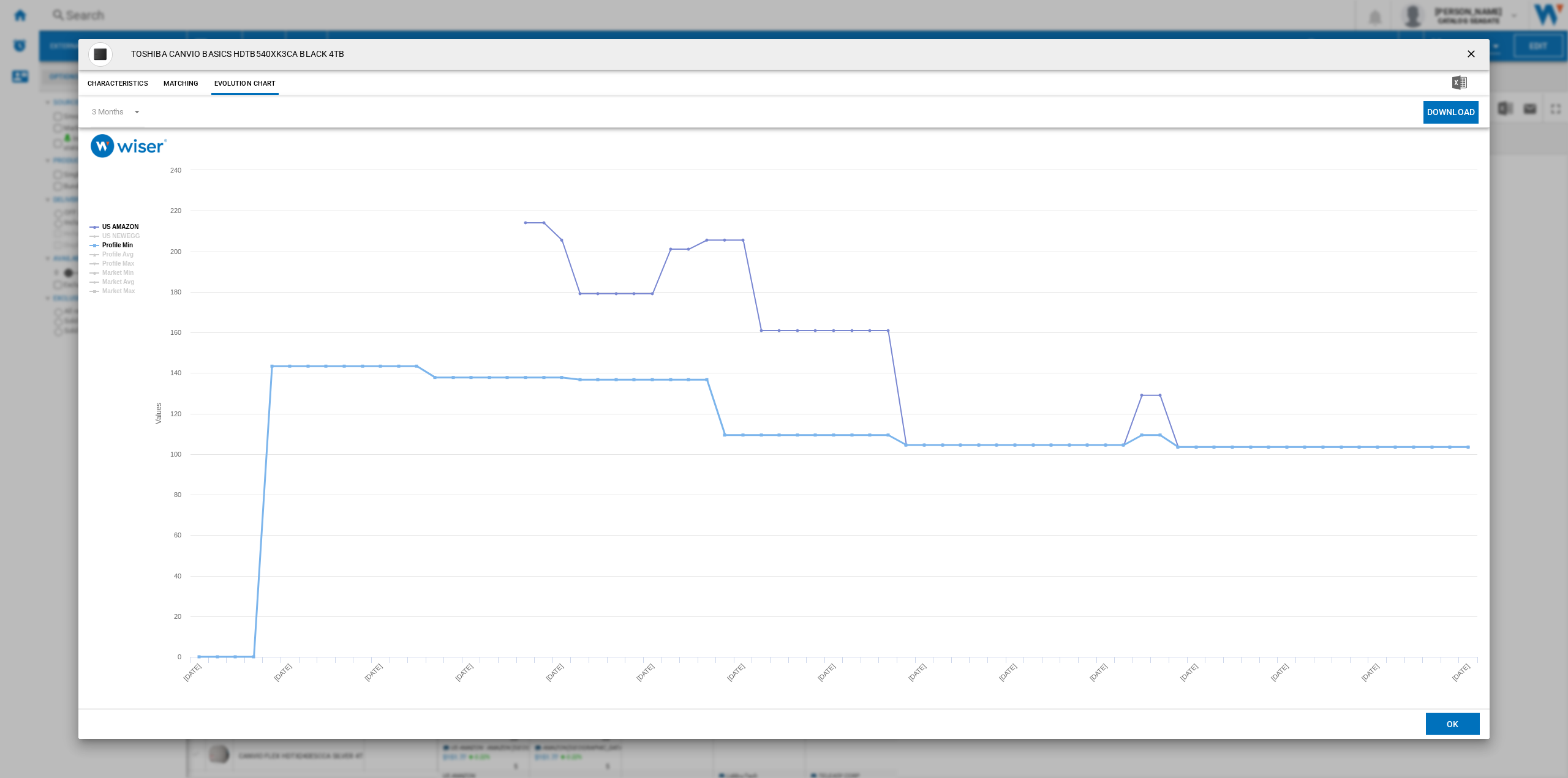
click at [126, 245] on tspan "Profile Min" at bounding box center [118, 245] width 31 height 7
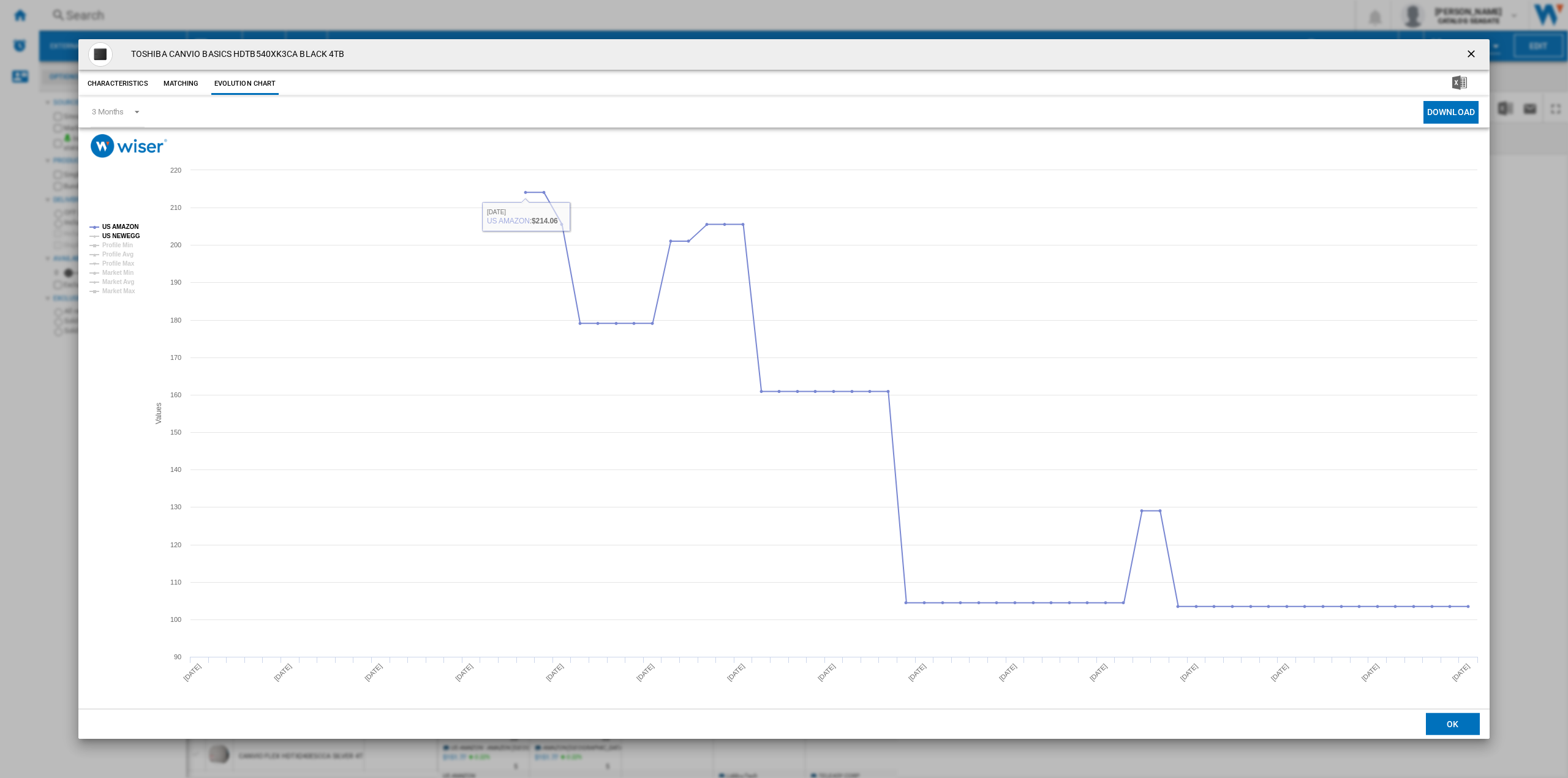
click at [131, 233] on tspan "US NEWEGG" at bounding box center [121, 236] width 38 height 7
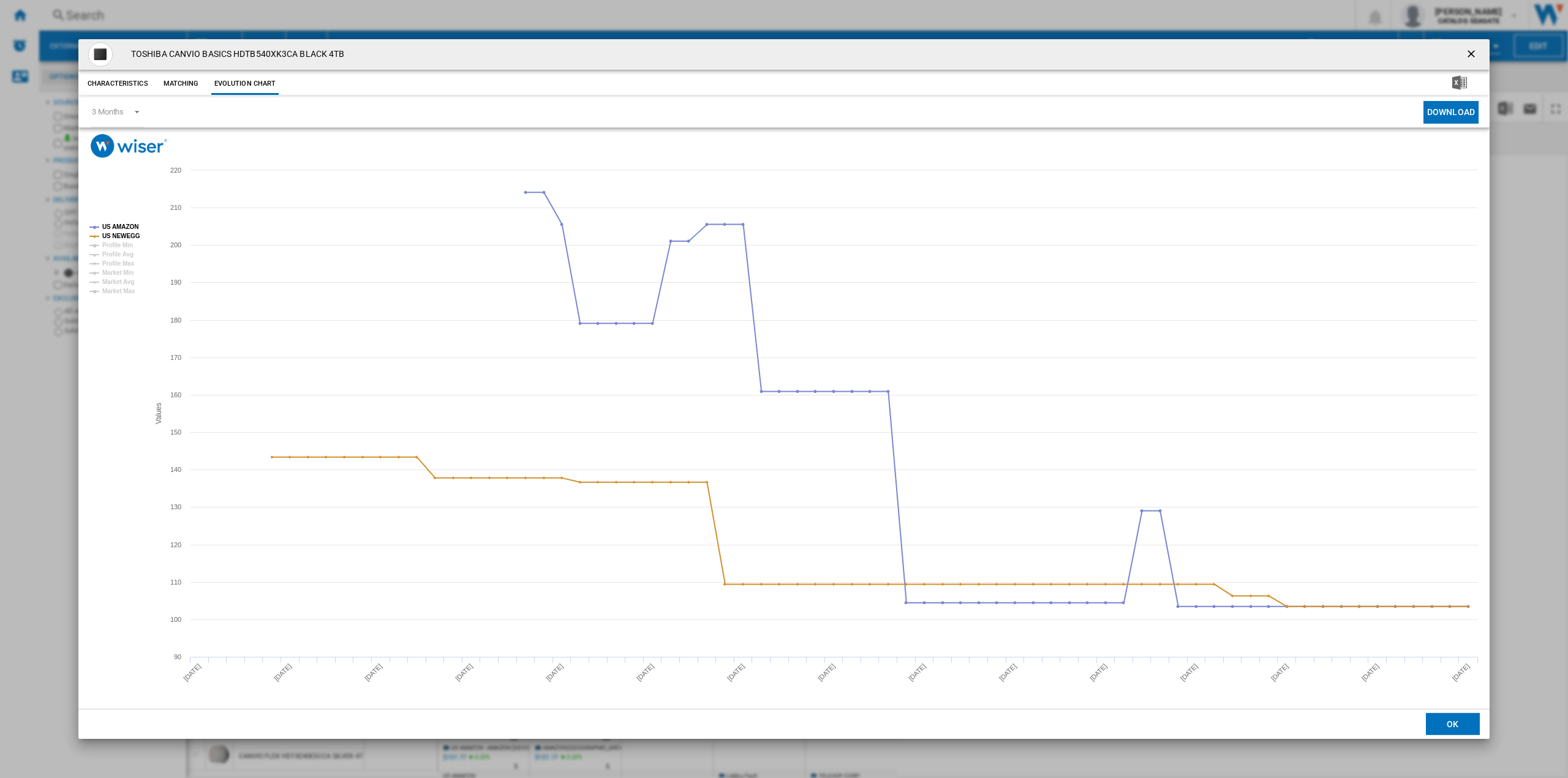
click at [1470, 50] on ng-md-icon "getI18NText('BUTTONS.CLOSE_DIALOG')" at bounding box center [1472, 55] width 15 height 15
